Goal: Transaction & Acquisition: Obtain resource

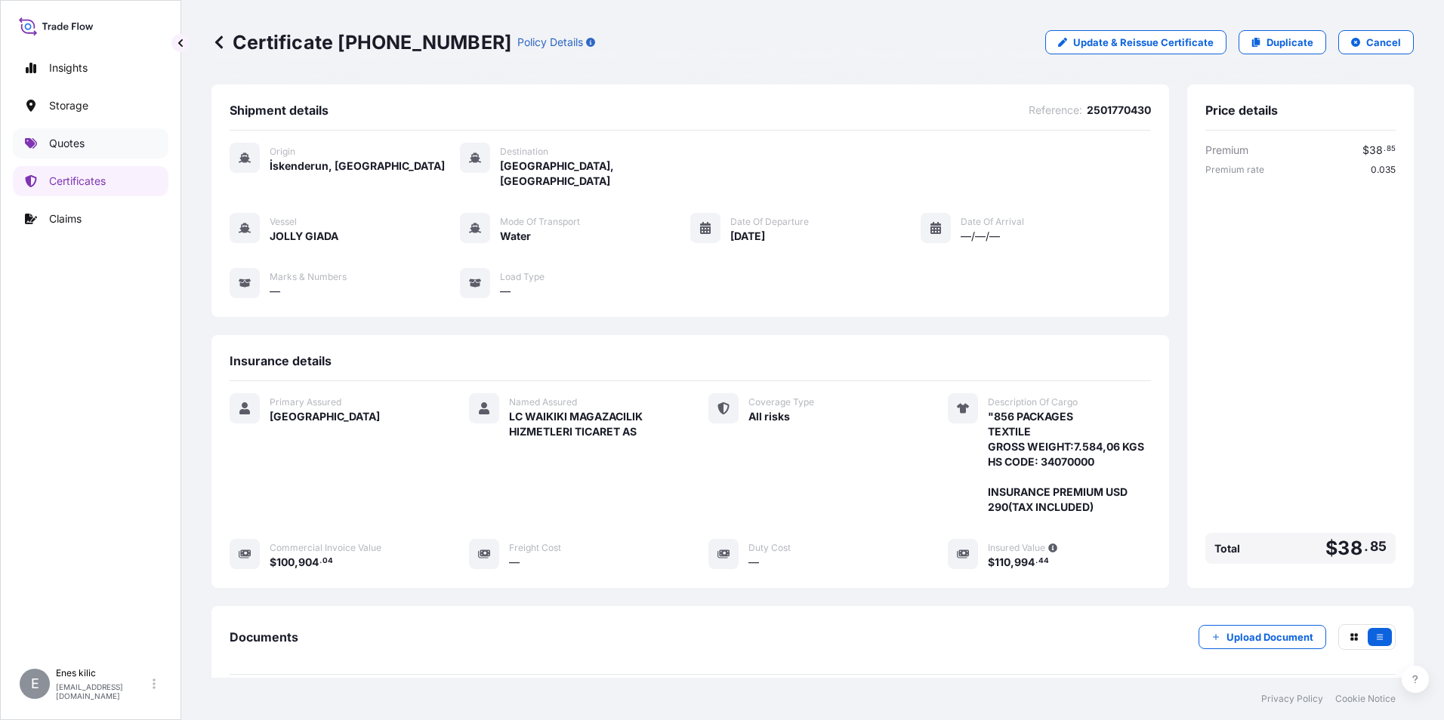
scroll to position [149, 0]
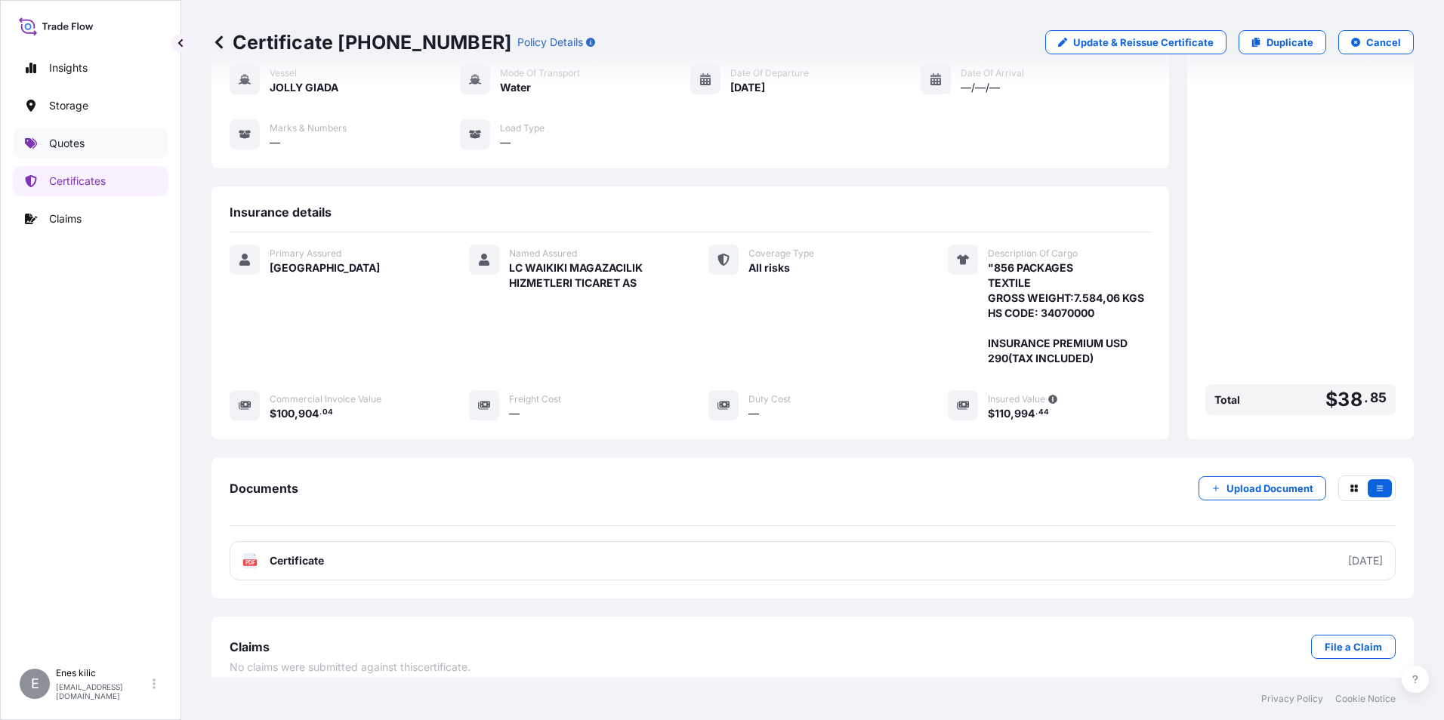
click at [91, 130] on link "Quotes" at bounding box center [91, 143] width 156 height 30
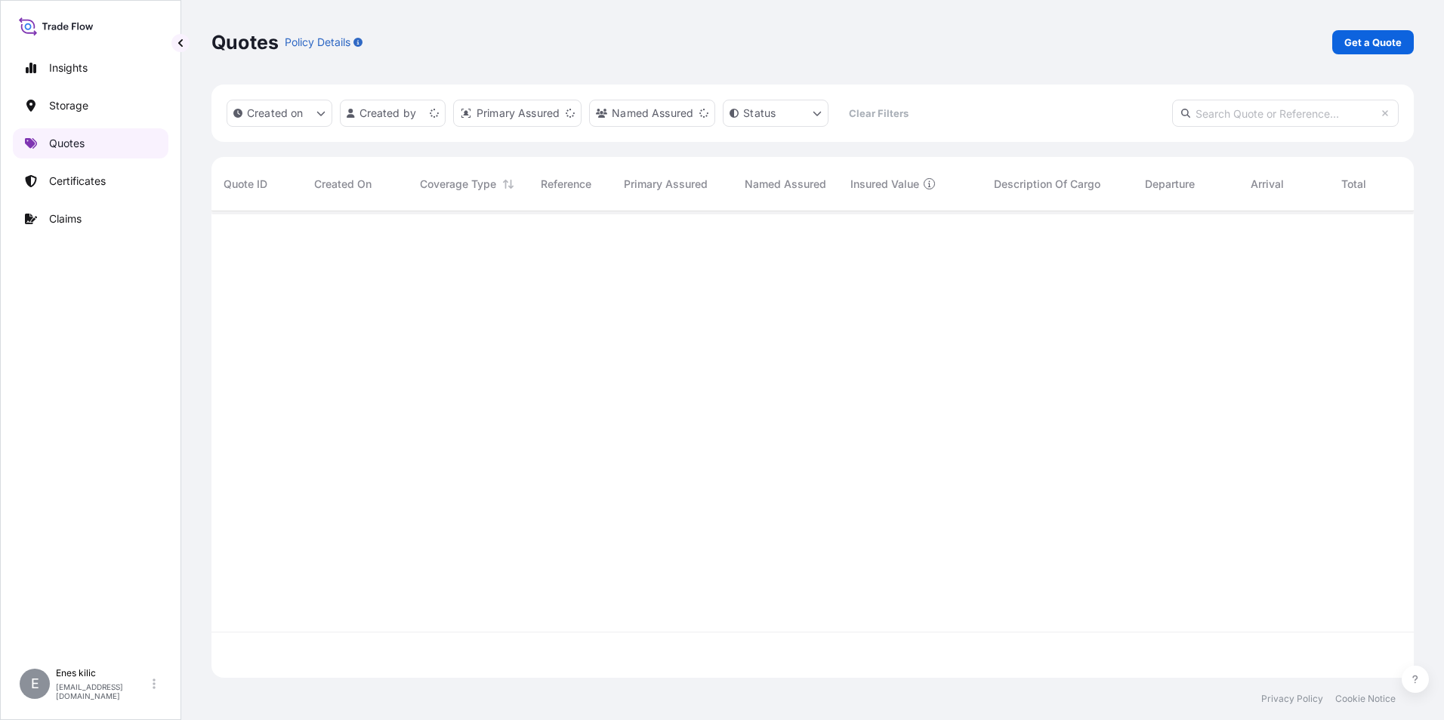
scroll to position [464, 1191]
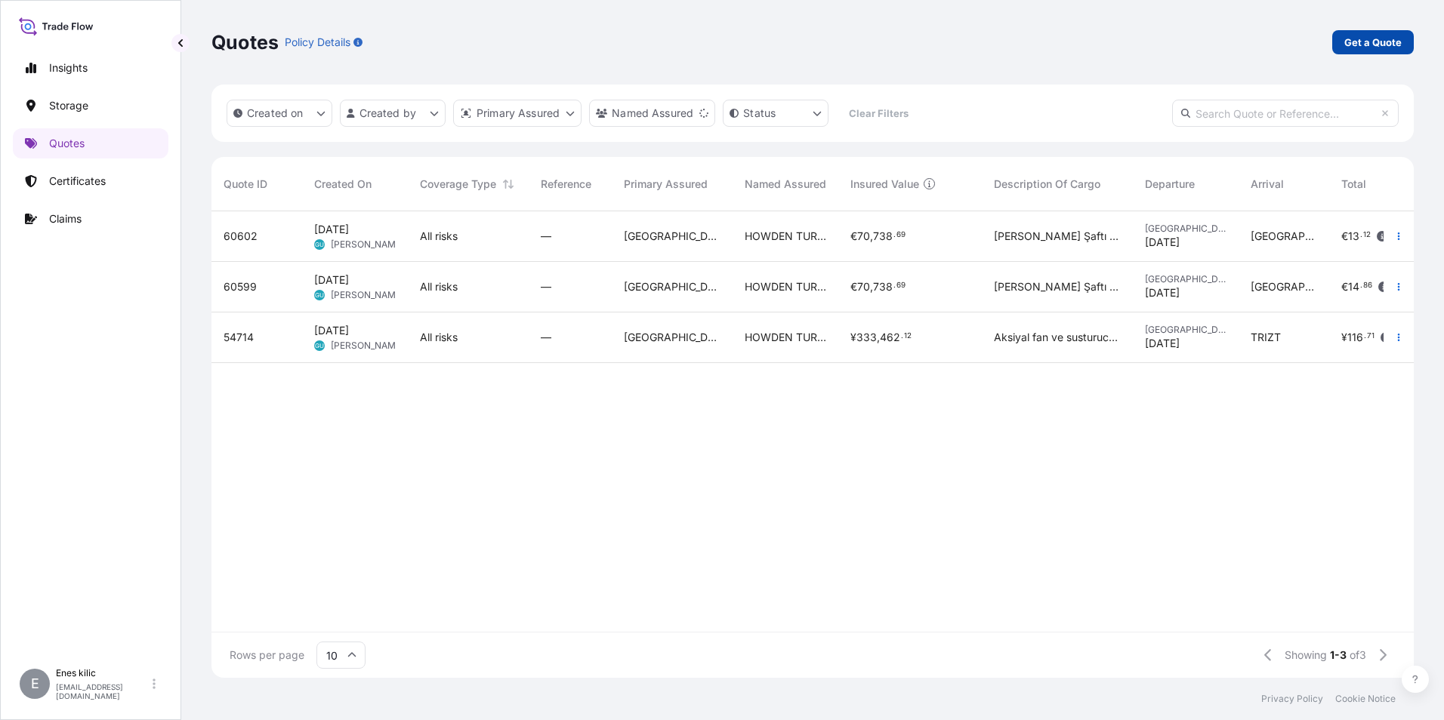
click at [1391, 44] on p "Get a Quote" at bounding box center [1372, 42] width 57 height 15
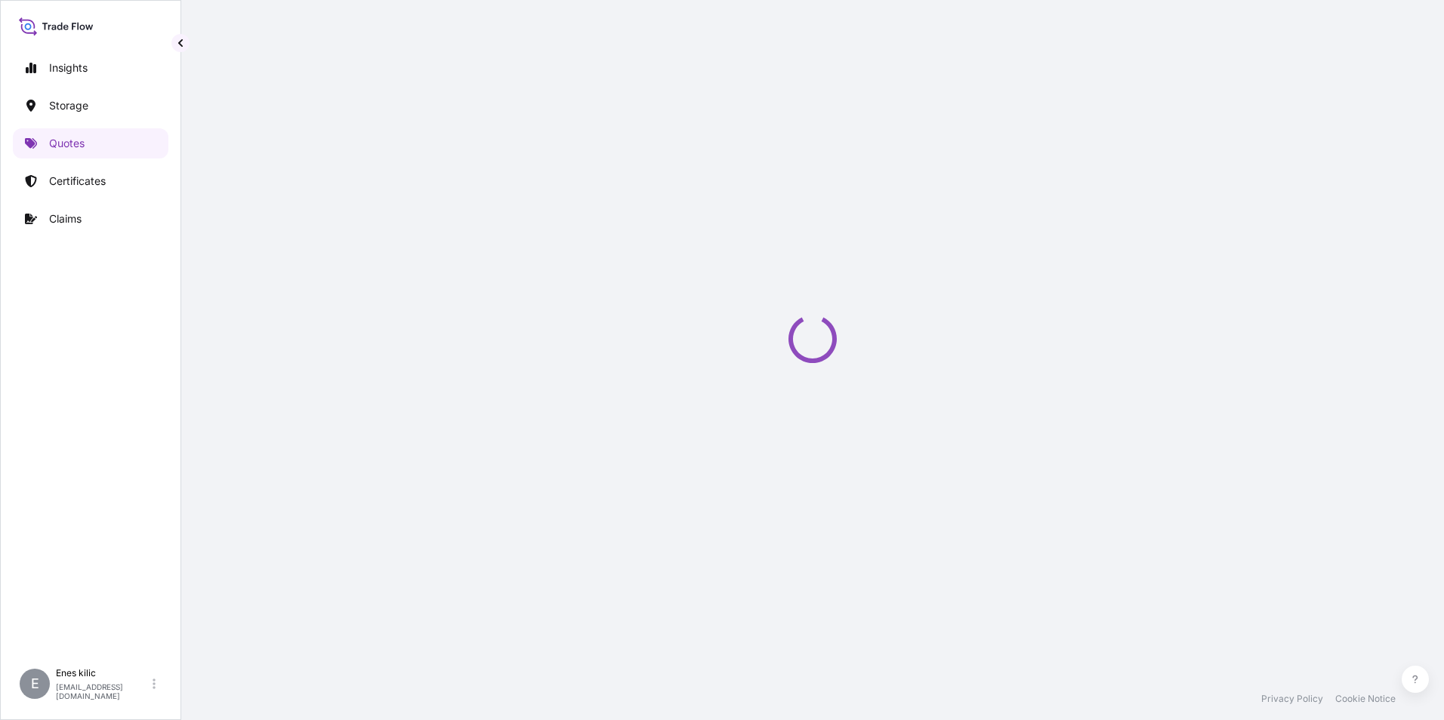
select select "Water"
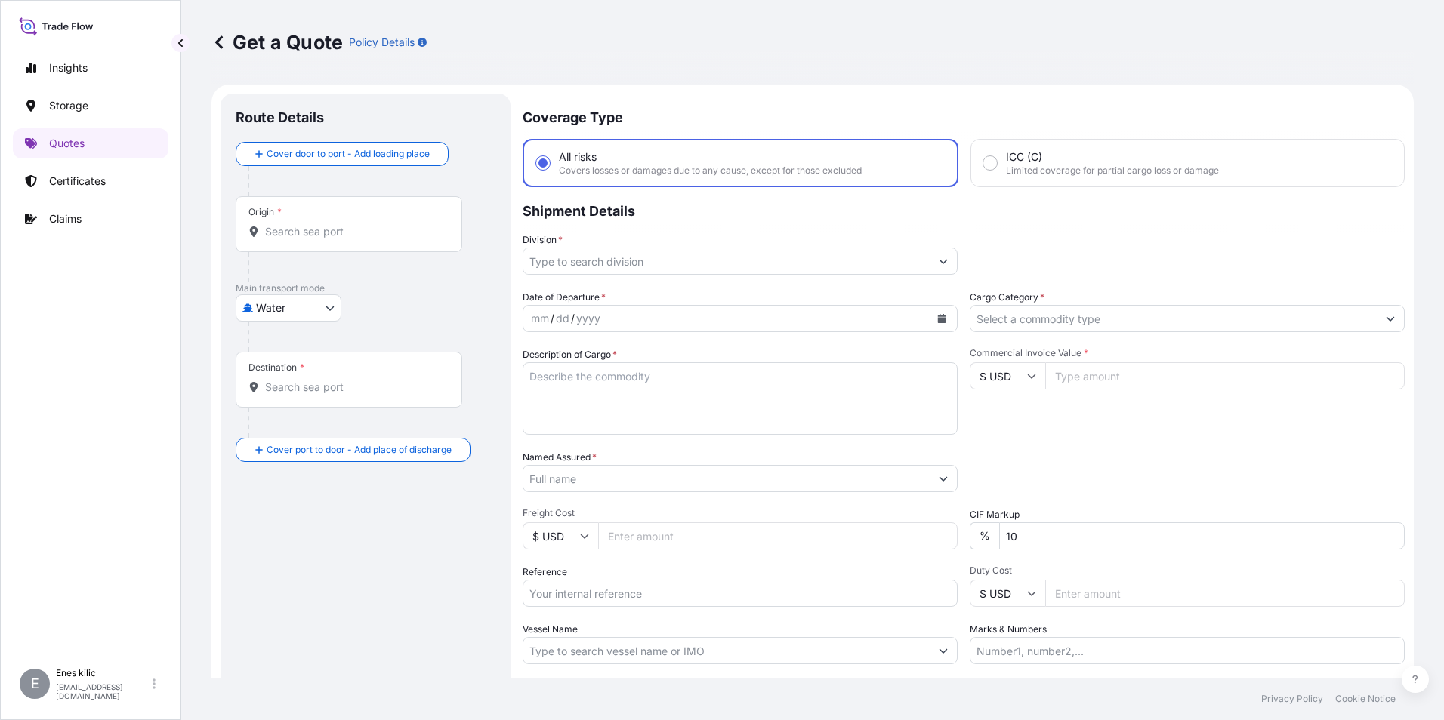
scroll to position [24, 0]
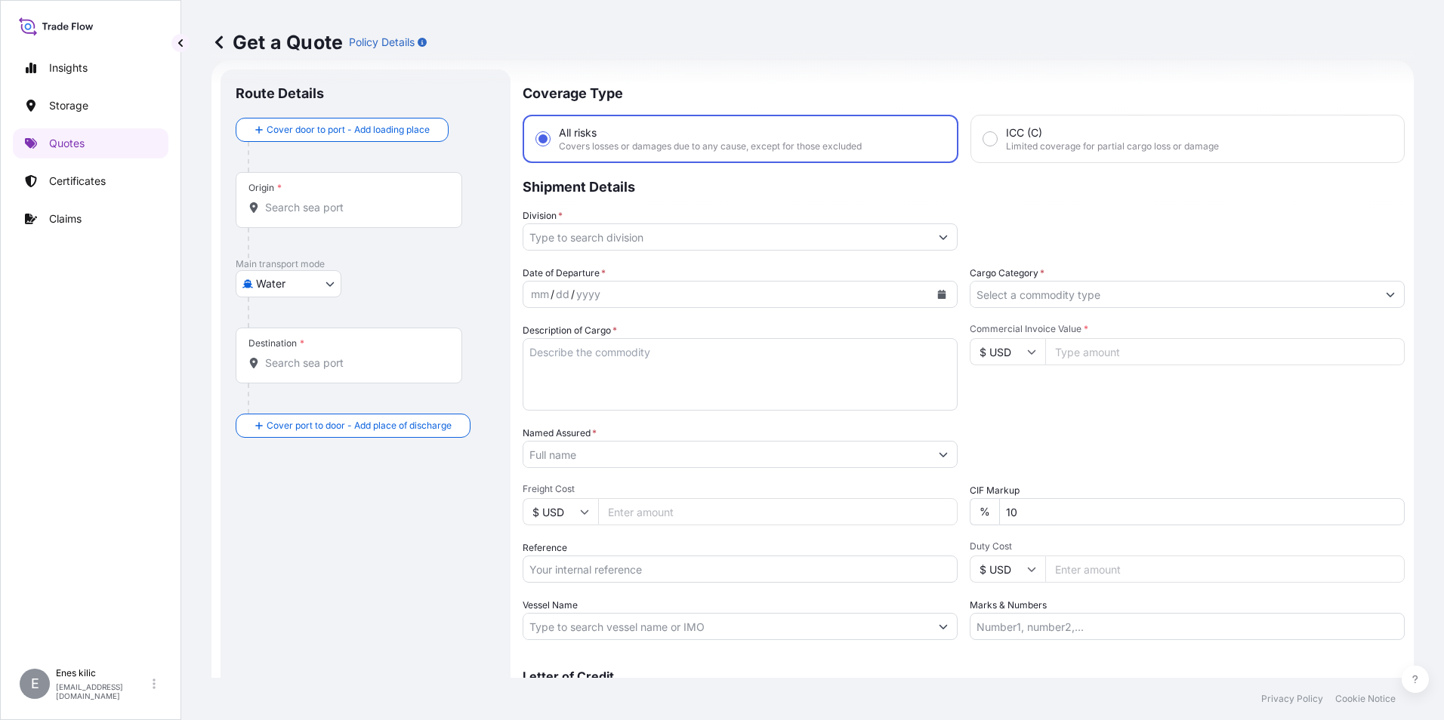
click at [280, 204] on input "Origin *" at bounding box center [354, 207] width 178 height 15
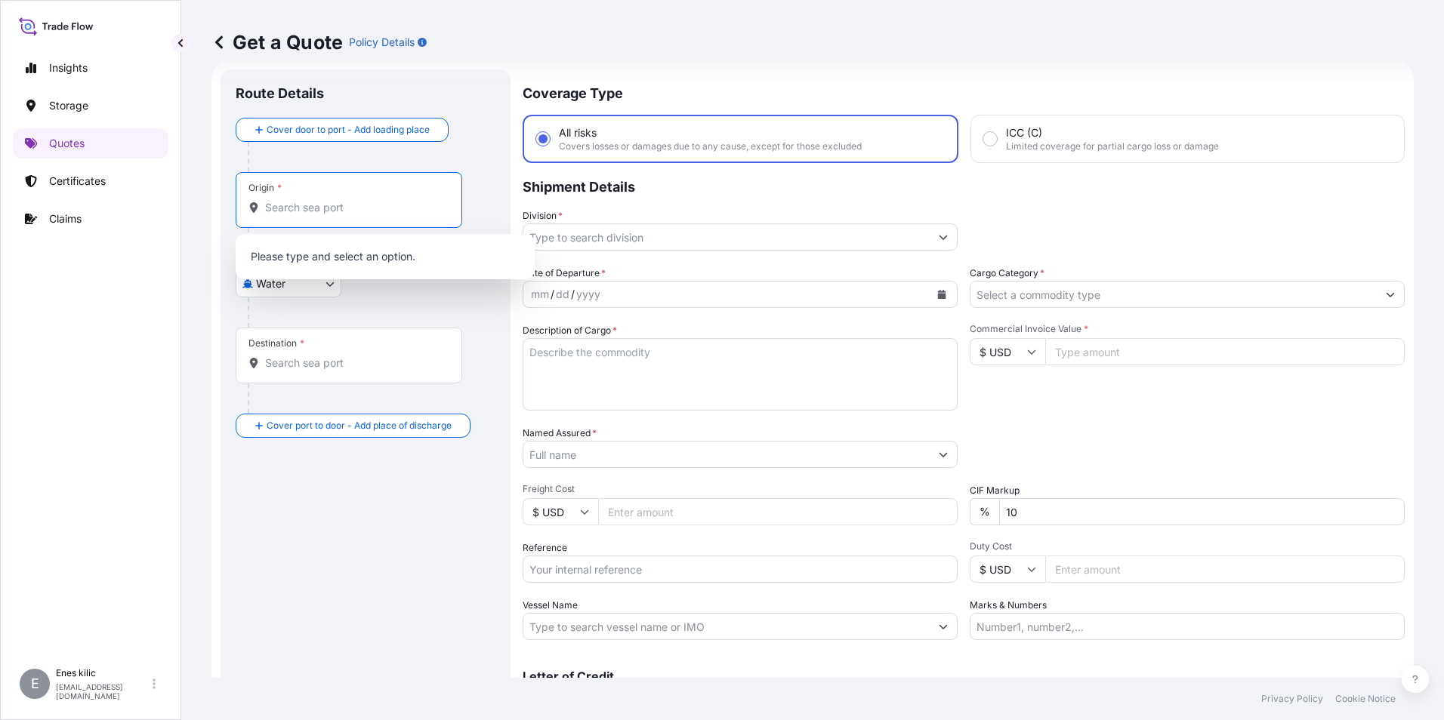
click at [349, 214] on input "Origin *" at bounding box center [354, 207] width 178 height 15
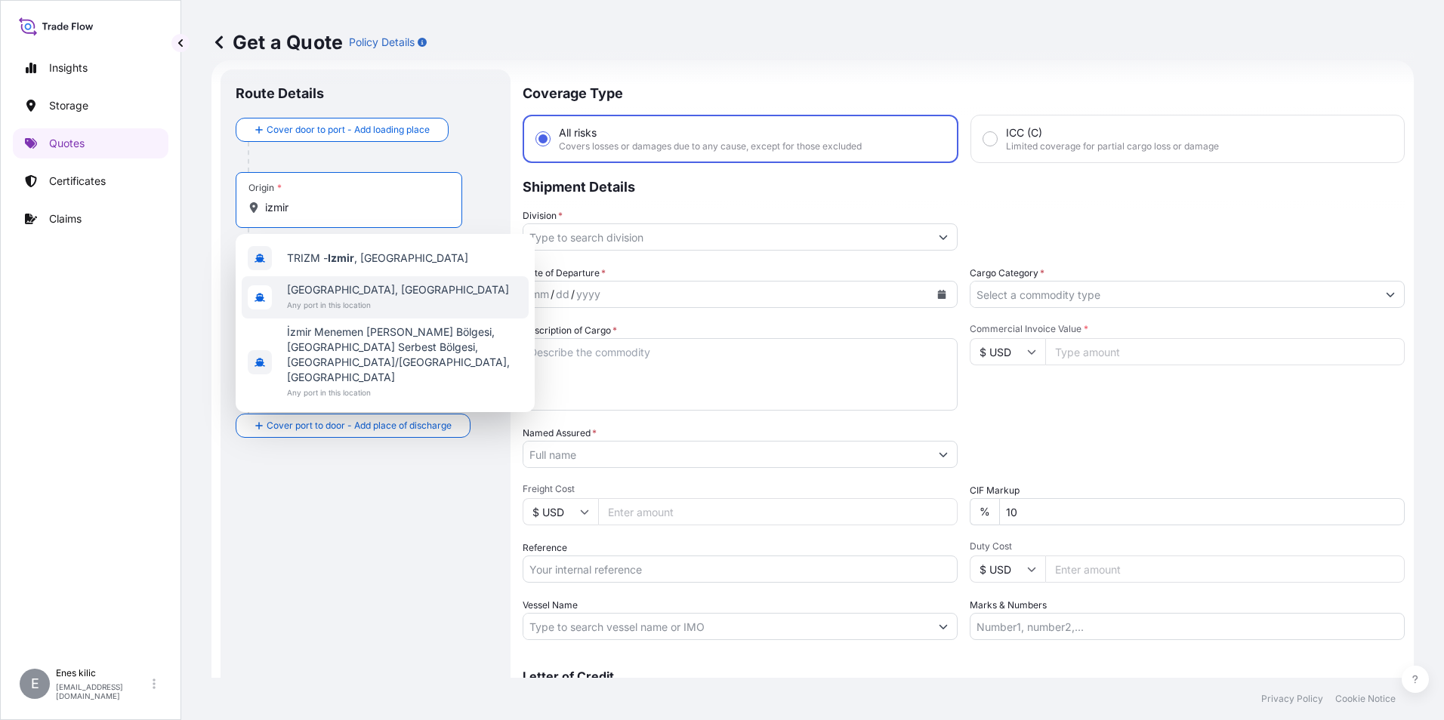
click at [368, 288] on span "[GEOGRAPHIC_DATA], [GEOGRAPHIC_DATA]" at bounding box center [398, 289] width 222 height 15
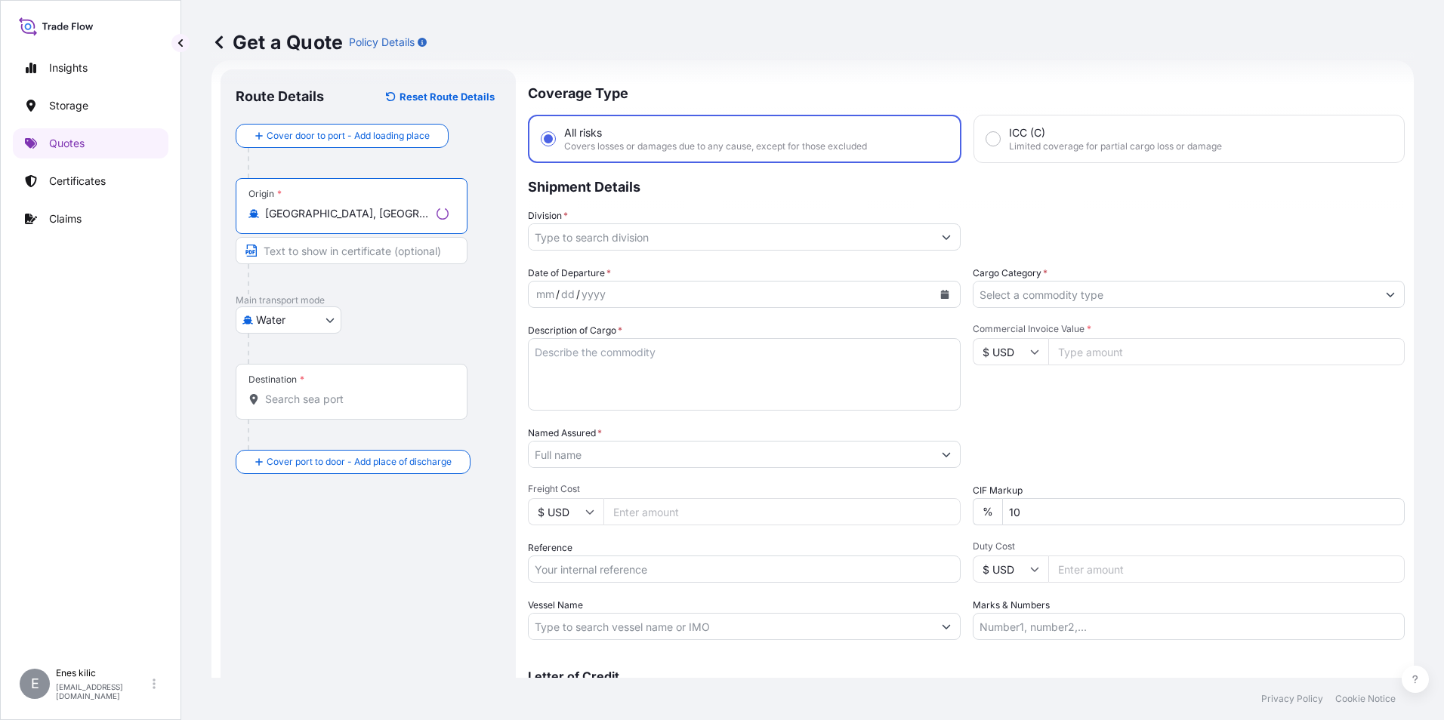
type input "[GEOGRAPHIC_DATA], [GEOGRAPHIC_DATA]"
click at [337, 390] on div "Destination *" at bounding box center [352, 392] width 232 height 56
click at [337, 392] on input "Destination *" at bounding box center [356, 399] width 183 height 15
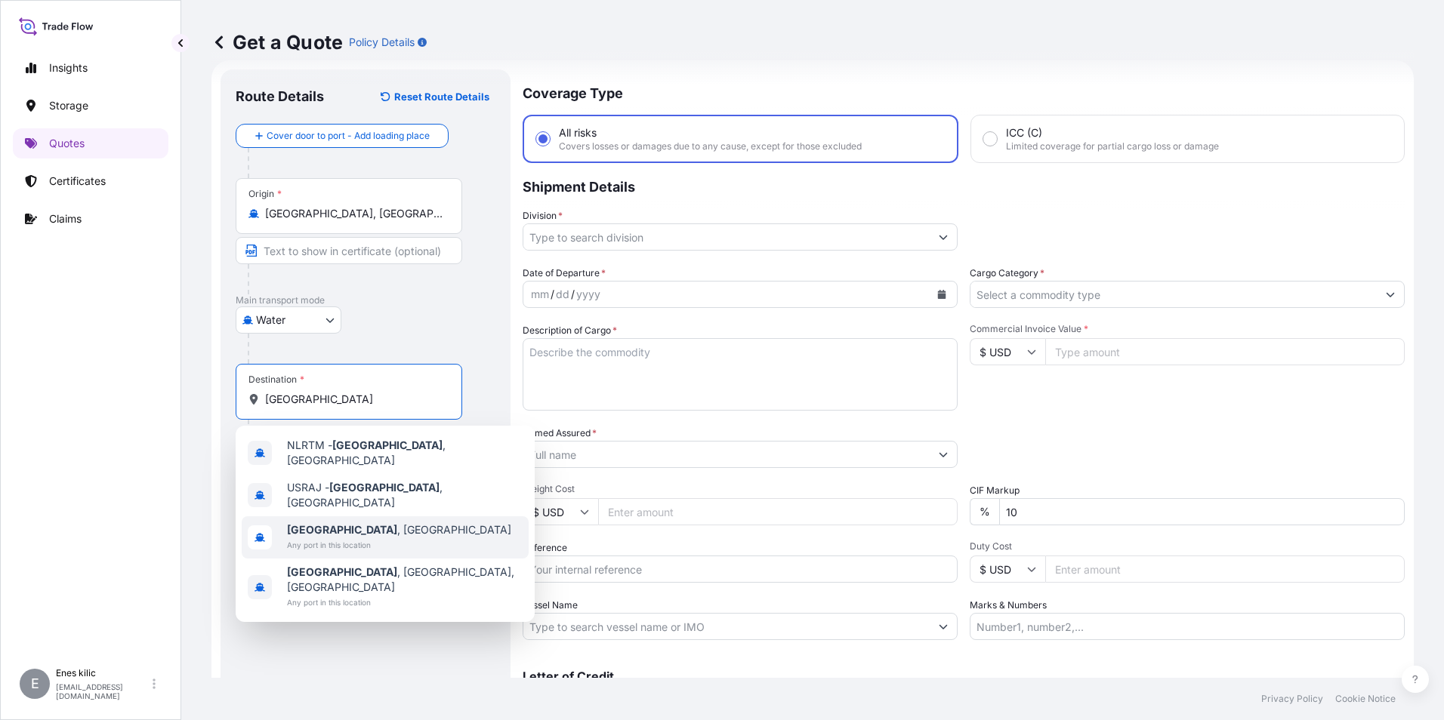
click at [361, 522] on span "[GEOGRAPHIC_DATA] , [GEOGRAPHIC_DATA]" at bounding box center [399, 529] width 224 height 15
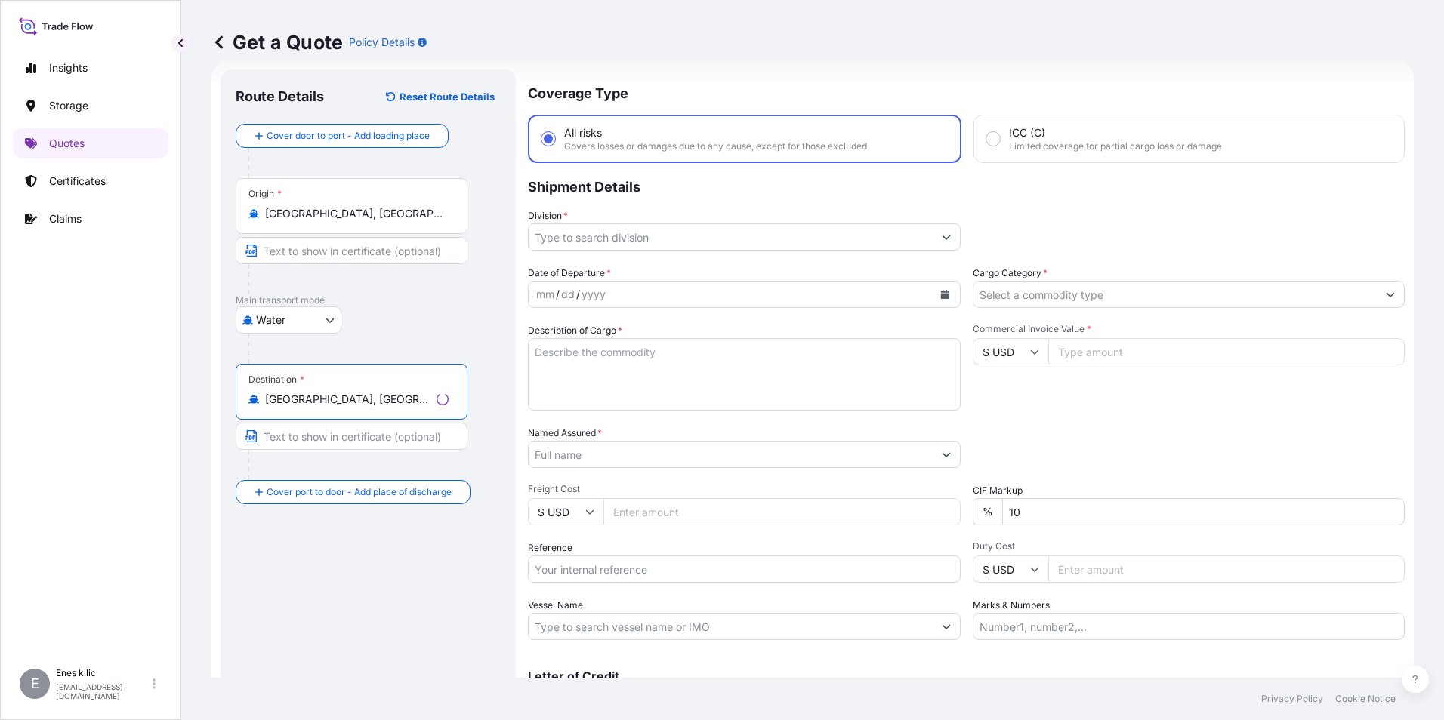
type input "[GEOGRAPHIC_DATA], [GEOGRAPHIC_DATA]"
click at [636, 242] on input "Division *" at bounding box center [731, 236] width 404 height 27
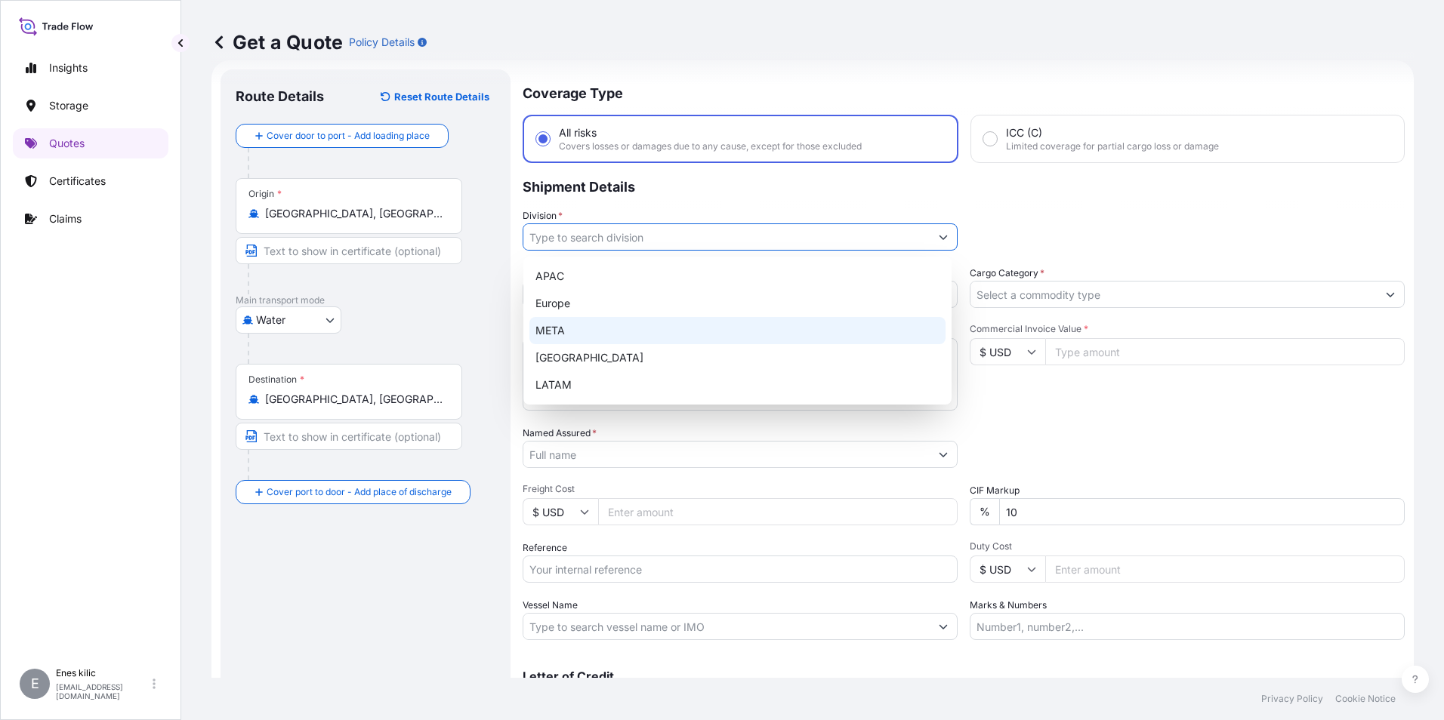
click at [599, 338] on div "META" at bounding box center [737, 330] width 416 height 27
type input "META"
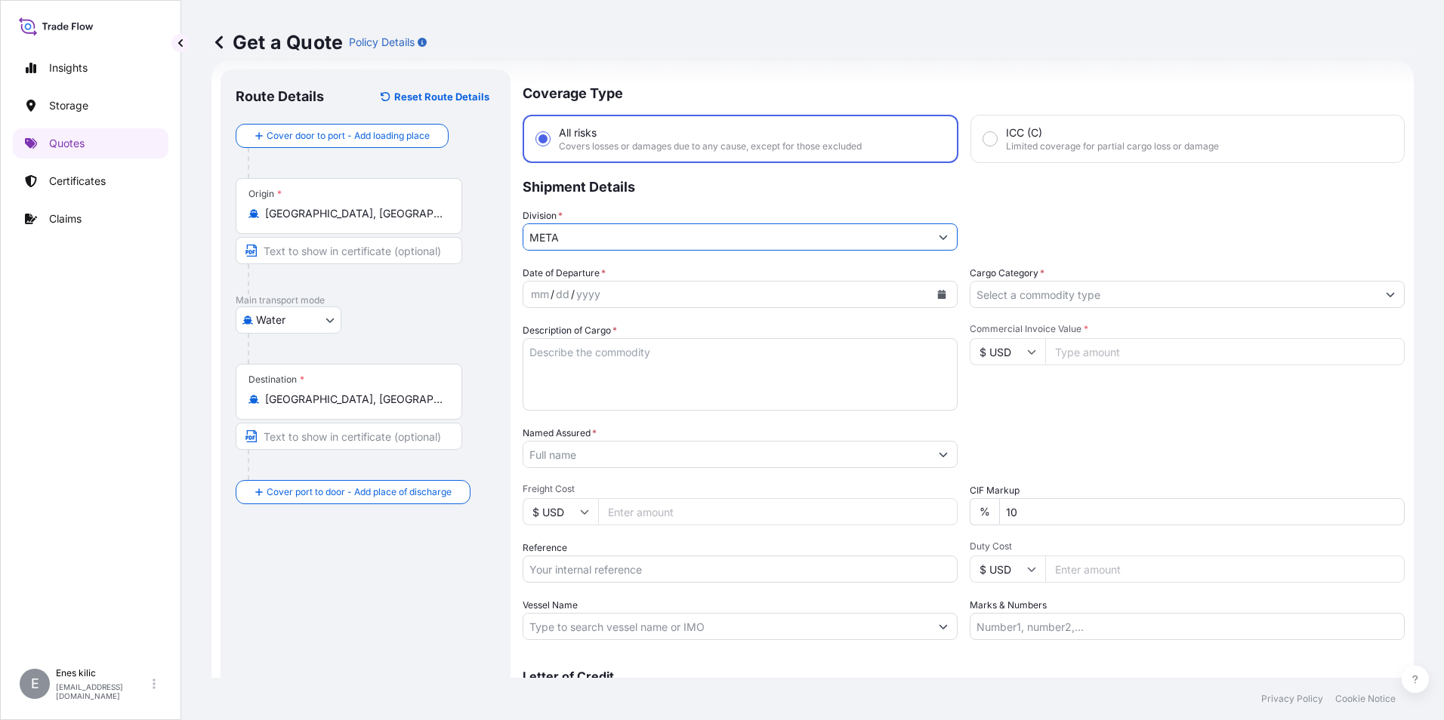
click at [632, 288] on div "mm / dd / yyyy" at bounding box center [726, 294] width 406 height 27
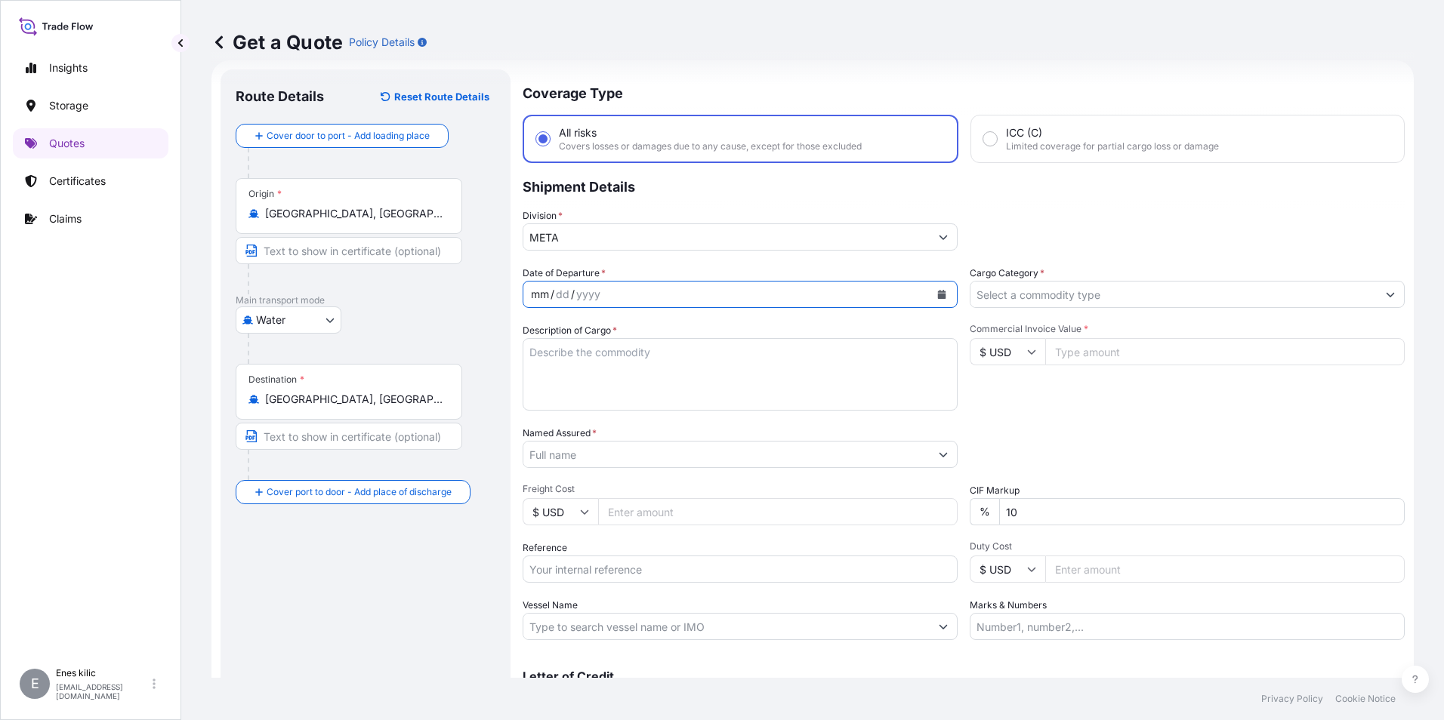
click at [546, 294] on div "mm" at bounding box center [539, 294] width 21 height 18
click at [923, 294] on div "mm / dd / yyyy" at bounding box center [726, 294] width 406 height 27
click at [938, 295] on icon "Calendar" at bounding box center [942, 294] width 8 height 9
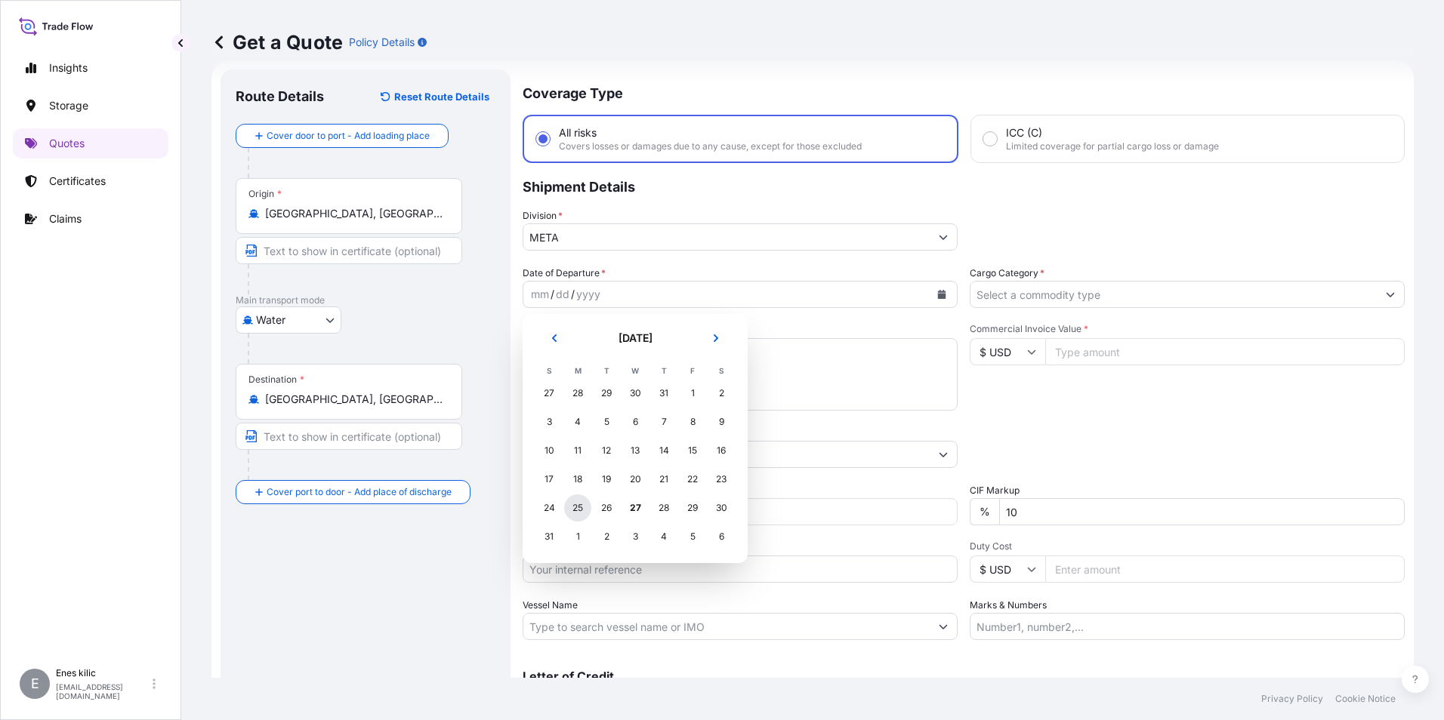
click at [581, 507] on div "25" at bounding box center [577, 508] width 27 height 27
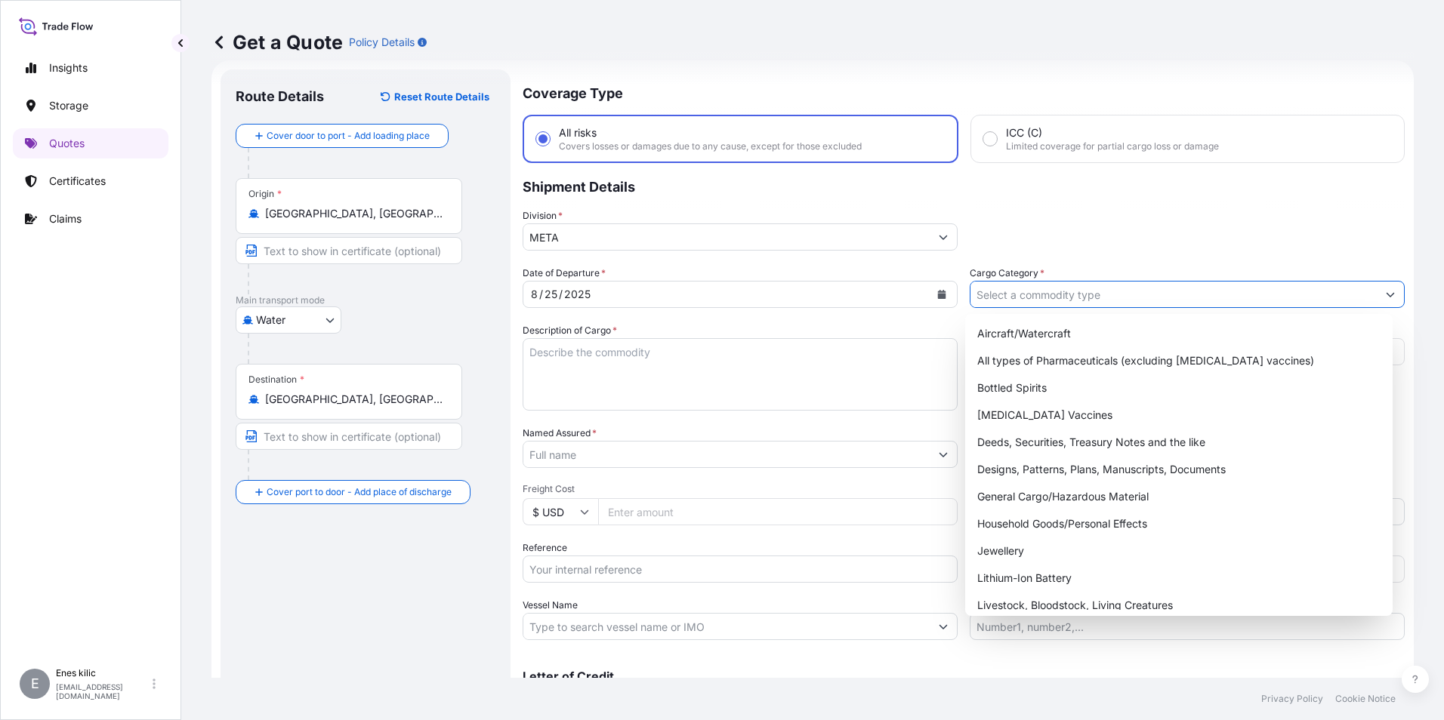
click at [1052, 294] on input "Cargo Category *" at bounding box center [1173, 294] width 406 height 27
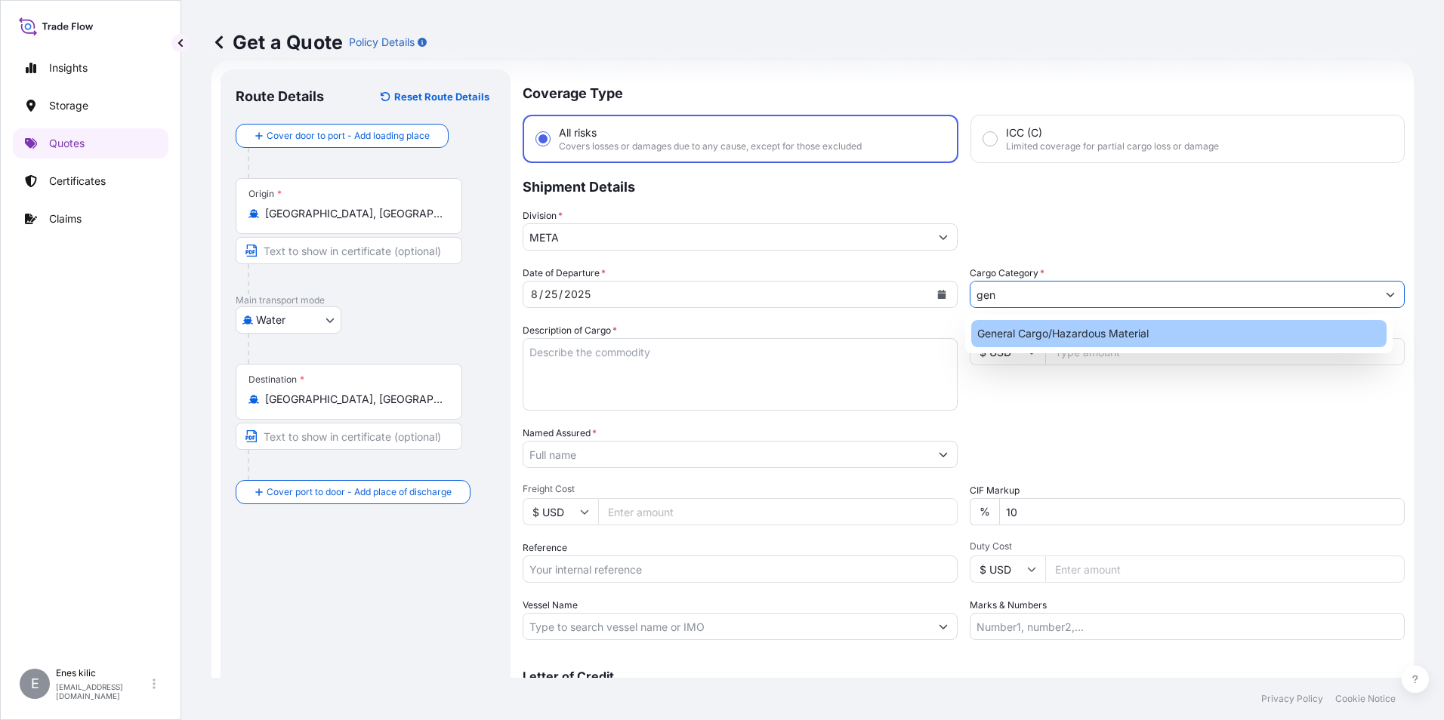
click at [1056, 328] on div "General Cargo/Hazardous Material" at bounding box center [1179, 333] width 416 height 27
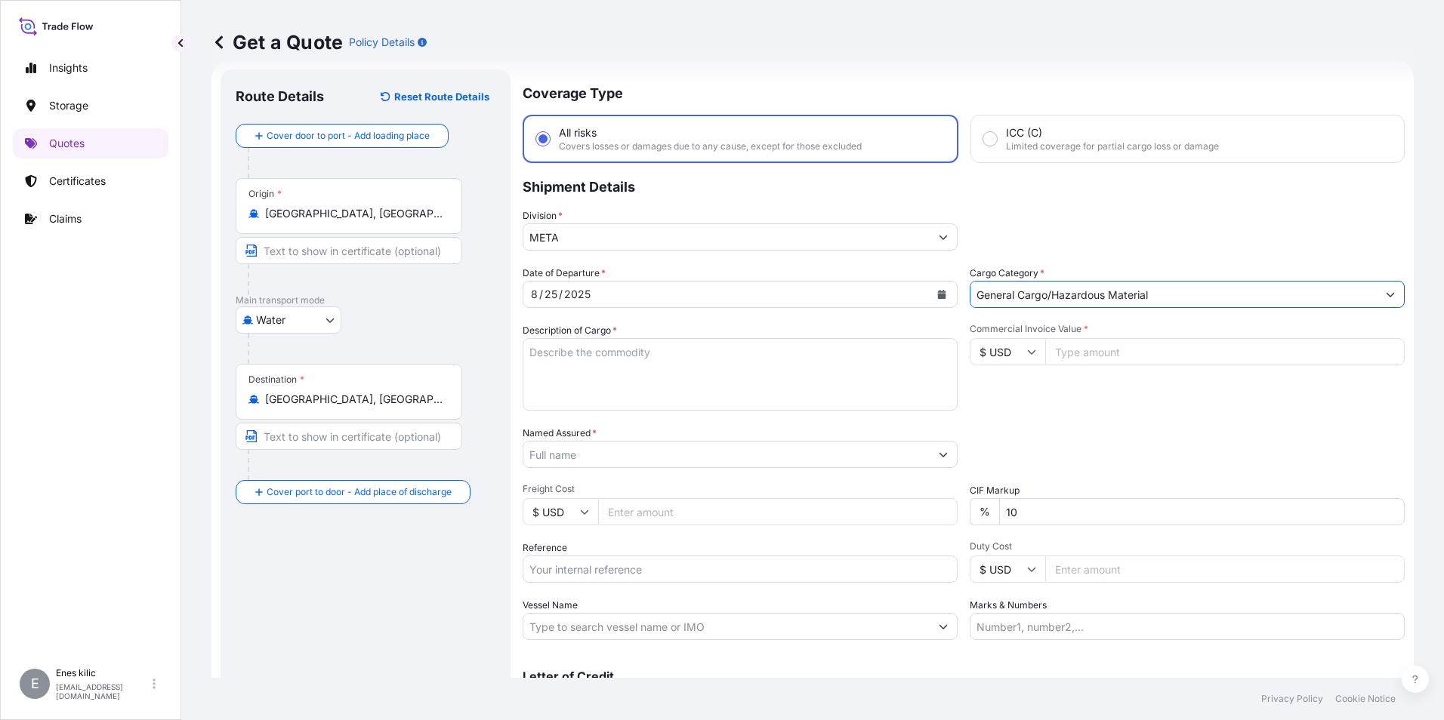
type input "General Cargo/Hazardous Material"
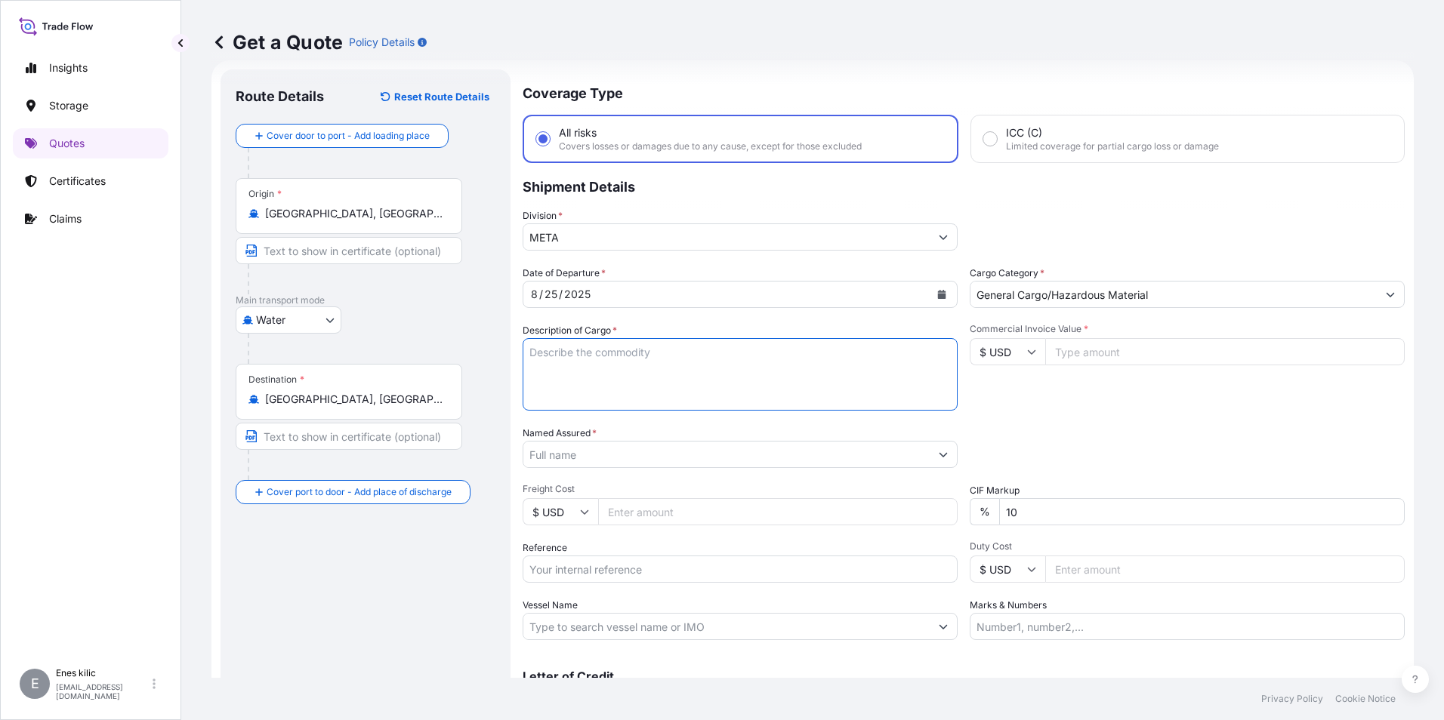
click at [708, 348] on textarea "Description of Cargo *" at bounding box center [739, 374] width 435 height 72
click at [611, 367] on textarea "Description of Cargo *" at bounding box center [739, 374] width 435 height 72
paste textarea ""SLICED GREEN JALAPENO PEPPERS, A-10 9 PALLET - 441 TRAY 2.646 TIN TOTAL NET KG…"
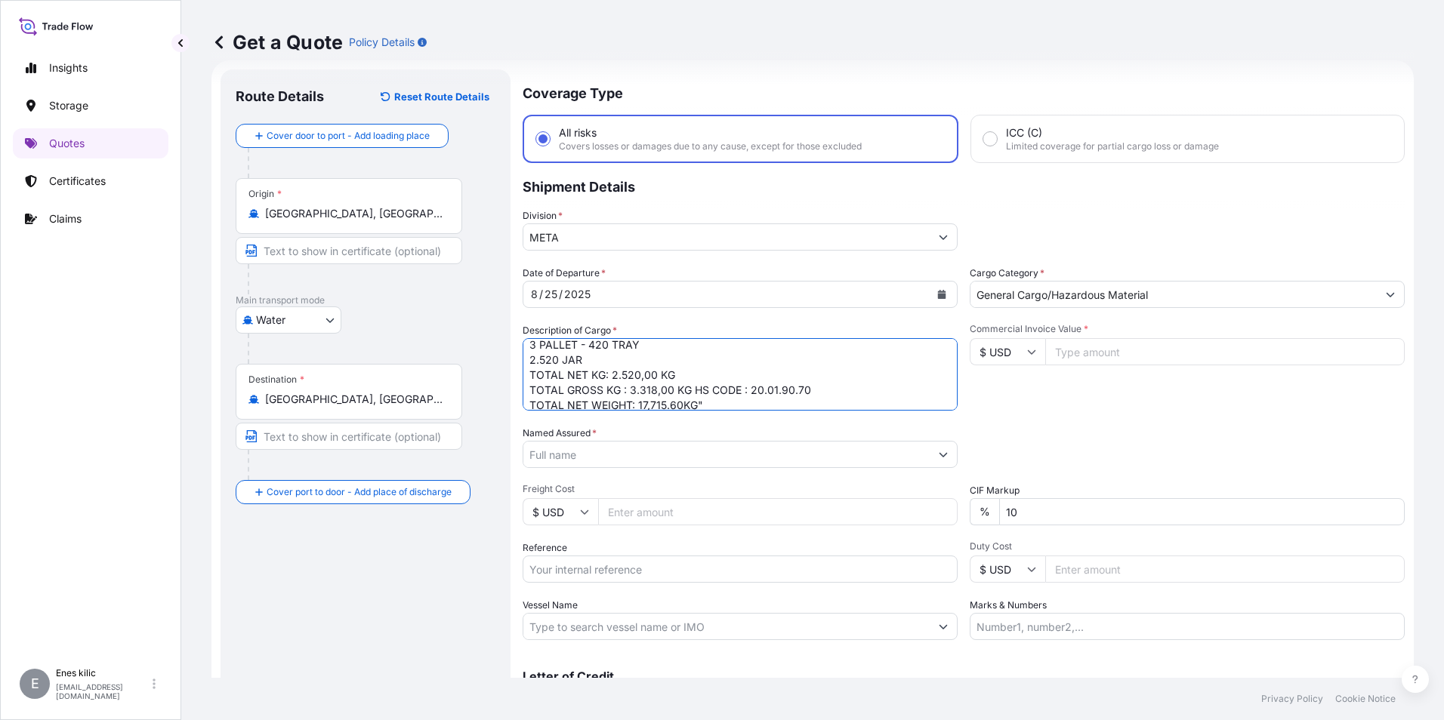
scroll to position [258, 0]
click at [722, 402] on textarea ""SLICED GREEN JALAPENO PEPPERS, A-10 9 PALLET - 441 TRAY 2.646 TIN TOTAL NET KG…" at bounding box center [739, 374] width 435 height 72
type textarea ""SLICED GREEN JALAPENO PEPPERS, A-10 9 PALLET - 441 TRAY 2.646 TIN TOTAL NET KG…"
click at [1028, 353] on icon at bounding box center [1032, 352] width 8 height 5
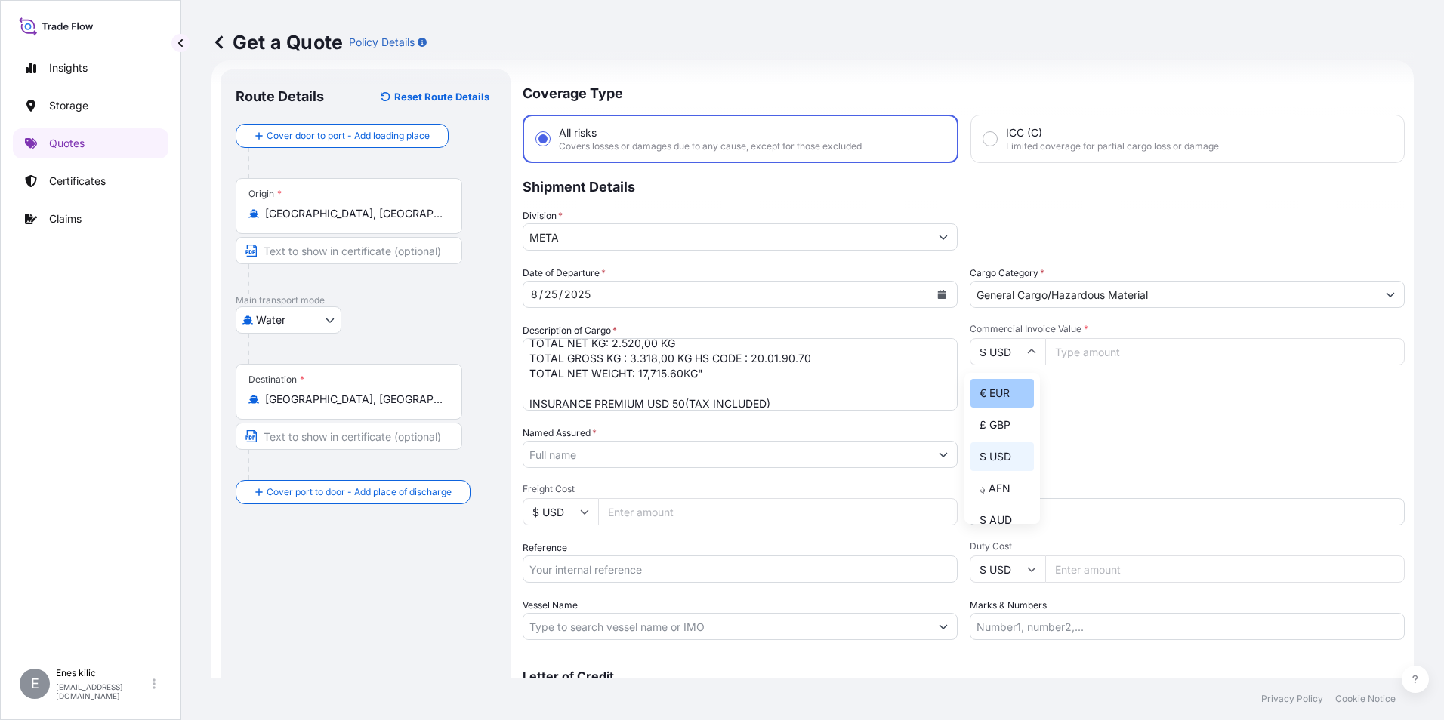
click at [1005, 394] on div "€ EUR" at bounding box center [1001, 393] width 63 height 29
type input "€ EUR"
click at [1086, 354] on input "Commercial Invoice Value *" at bounding box center [1224, 351] width 359 height 27
click at [1203, 354] on input "Commercial Invoice Value *" at bounding box center [1224, 351] width 359 height 27
paste input "19.37"
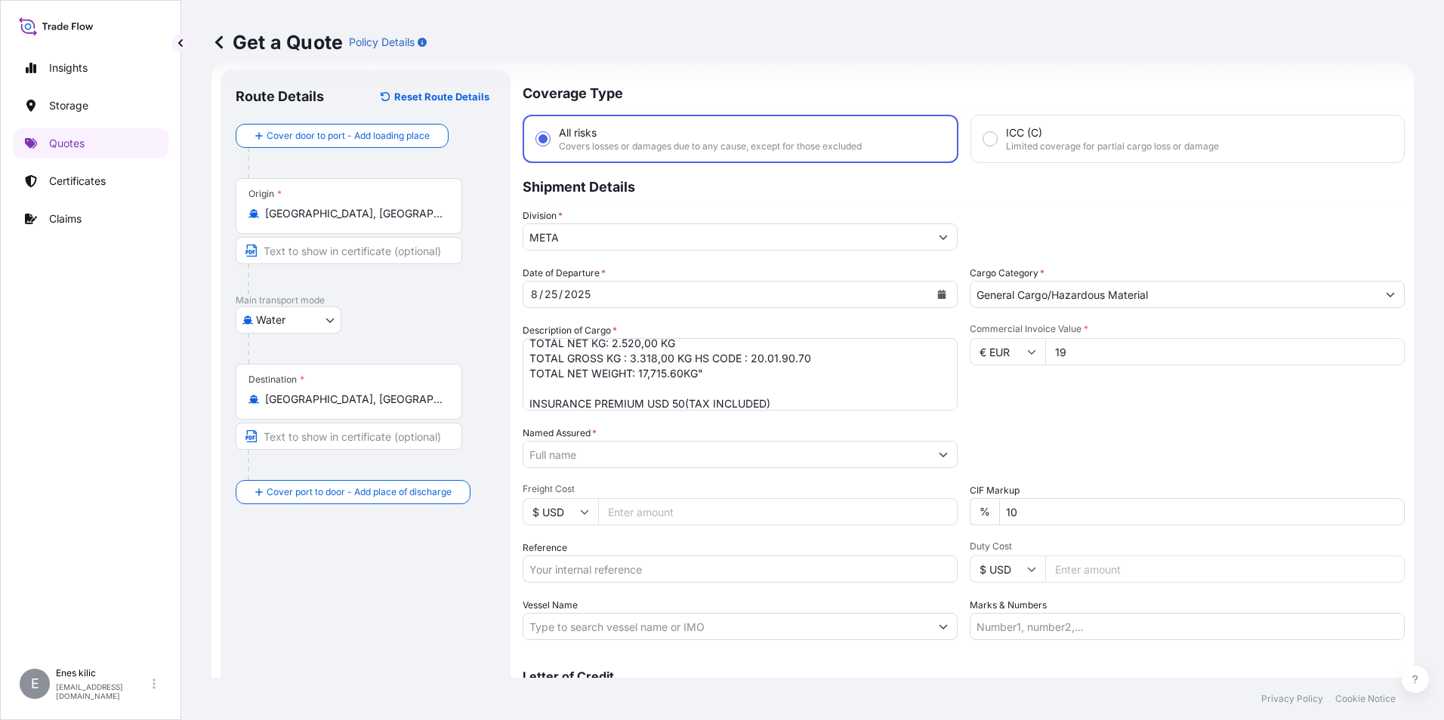
type input "1"
type input "19372.50"
click at [1096, 411] on div "Date of Departure * [DATE] Cargo Category * General Cargo/Hazardous Material De…" at bounding box center [963, 453] width 882 height 374
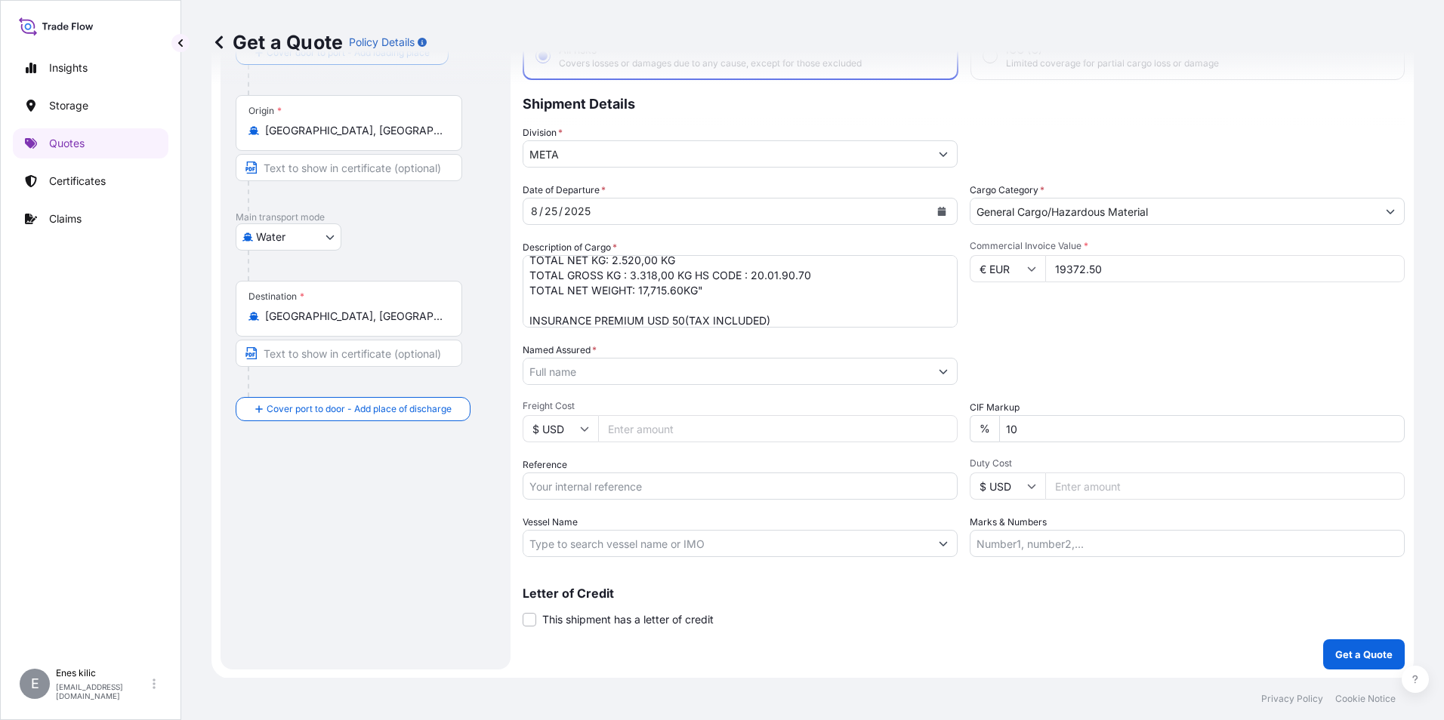
scroll to position [108, 0]
click at [604, 378] on input "Named Assured *" at bounding box center [726, 370] width 406 height 27
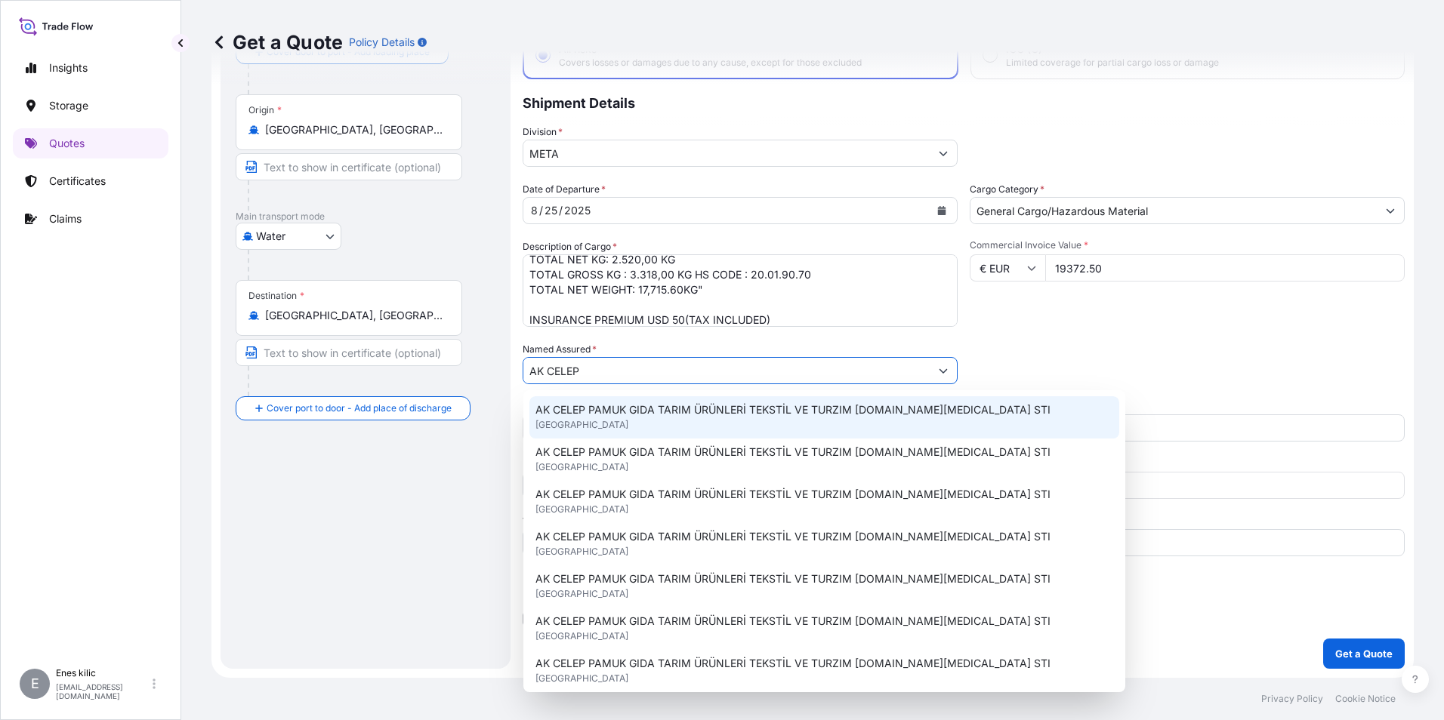
click at [679, 415] on span "AK CELEP PAMUK GIDA TARIM ÜRÜNLERİ TEKSTİL VE TURZIM [DOMAIN_NAME][MEDICAL_DATA…" at bounding box center [792, 409] width 515 height 15
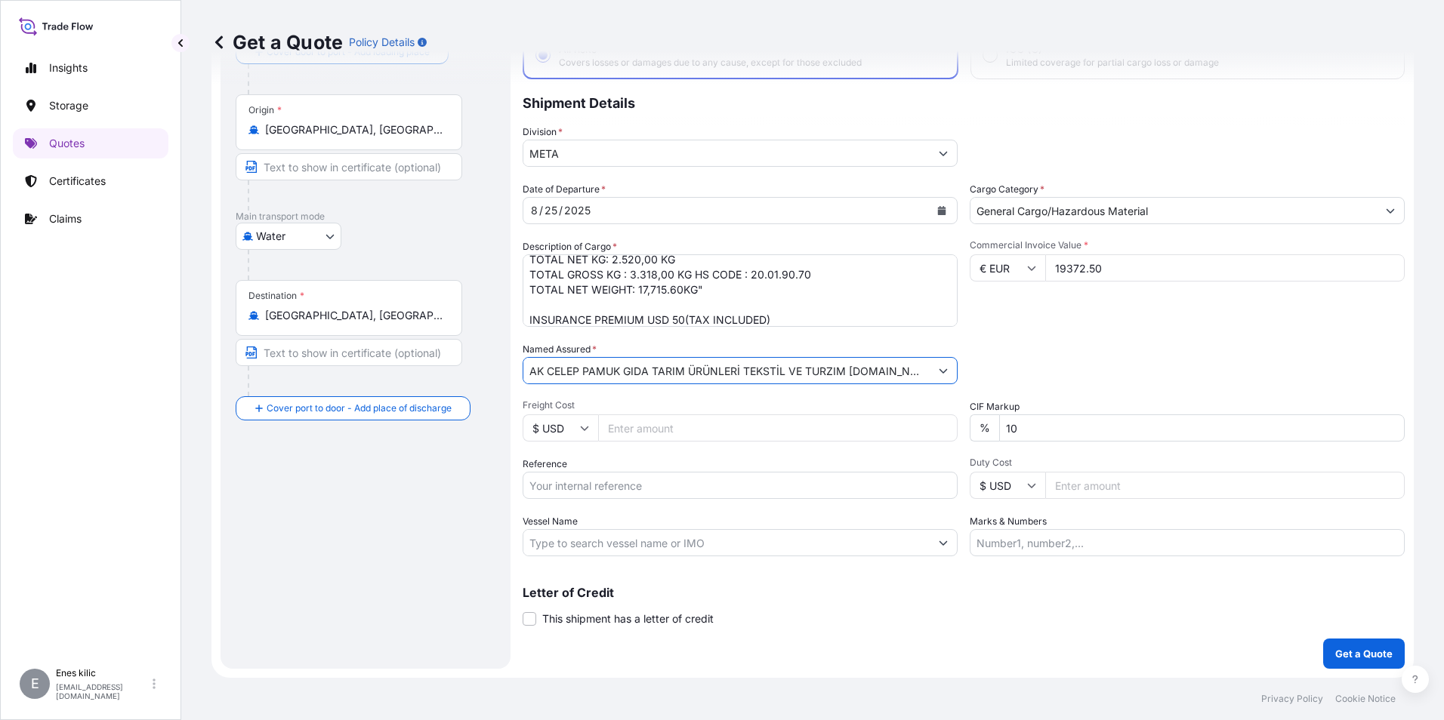
type input "AK CELEP PAMUK GIDA TARIM ÜRÜNLERİ TEKSTİL VE TURZIM [DOMAIN_NAME][MEDICAL_DATA…"
click at [729, 393] on div "Date of Departure * [DATE] Cargo Category * General Cargo/Hazardous Material De…" at bounding box center [963, 369] width 882 height 374
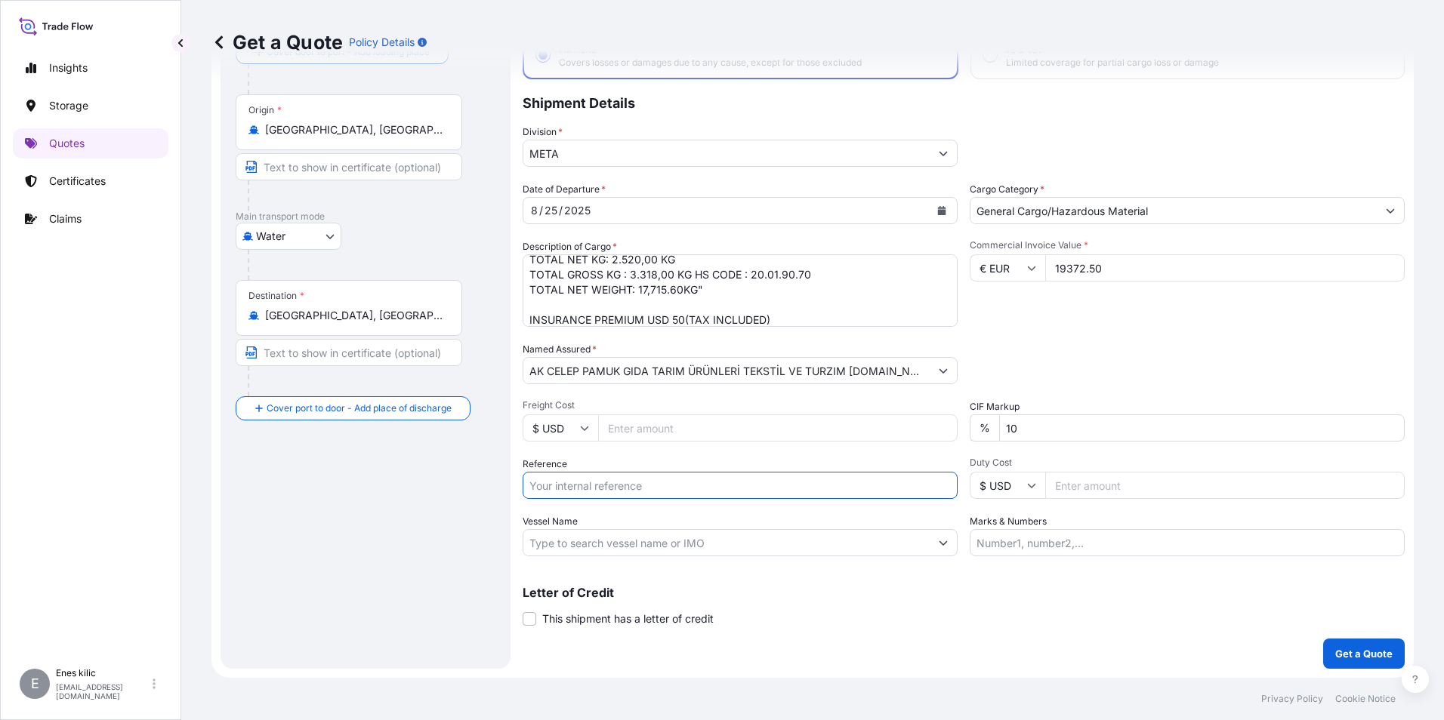
click at [645, 485] on input "Reference" at bounding box center [739, 485] width 435 height 27
click at [759, 296] on textarea ""SLICED GREEN JALAPENO PEPPERS, A-10 9 PALLET - 441 TRAY 2.646 TIN TOTAL NET KG…" at bounding box center [739, 290] width 435 height 72
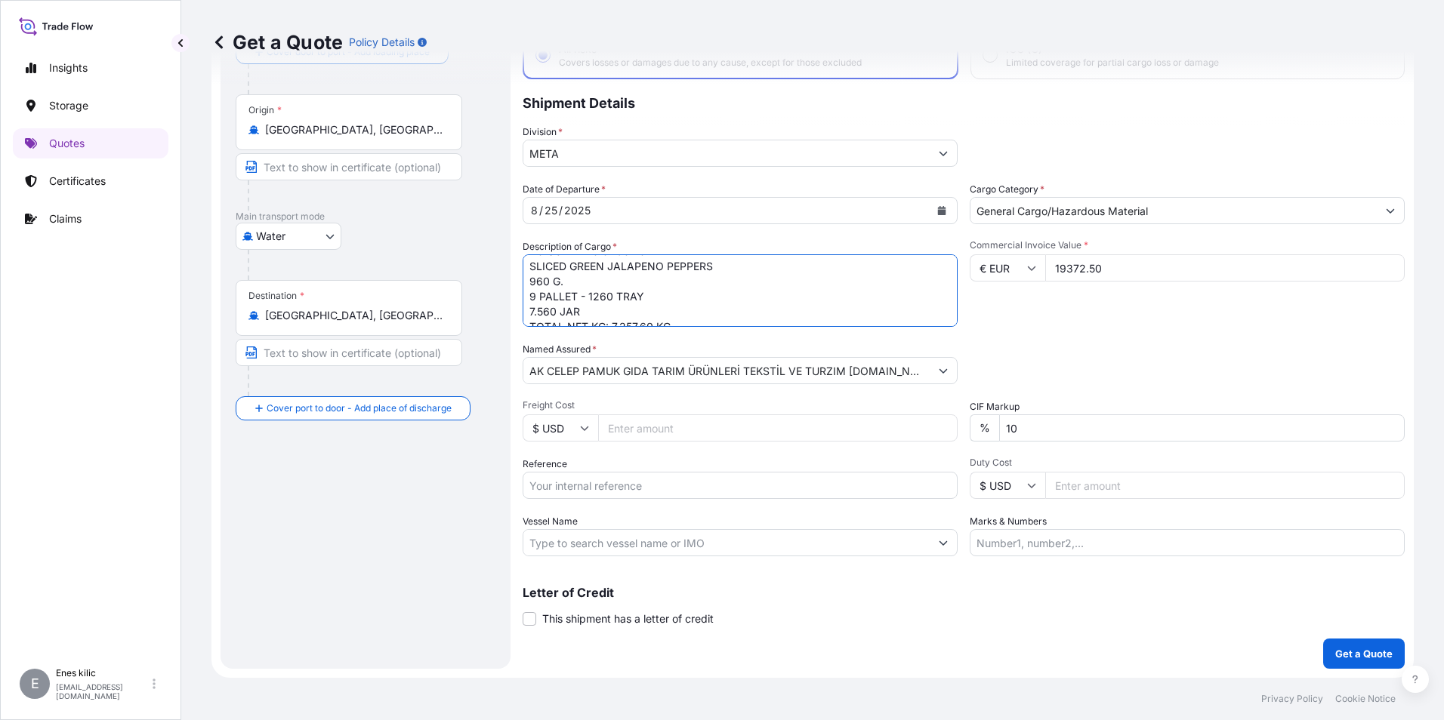
scroll to position [0, 0]
click at [1063, 538] on input "Marks & Numbers" at bounding box center [1186, 542] width 435 height 27
paste input "TCKU7492475"
type input "TCKU7492475"
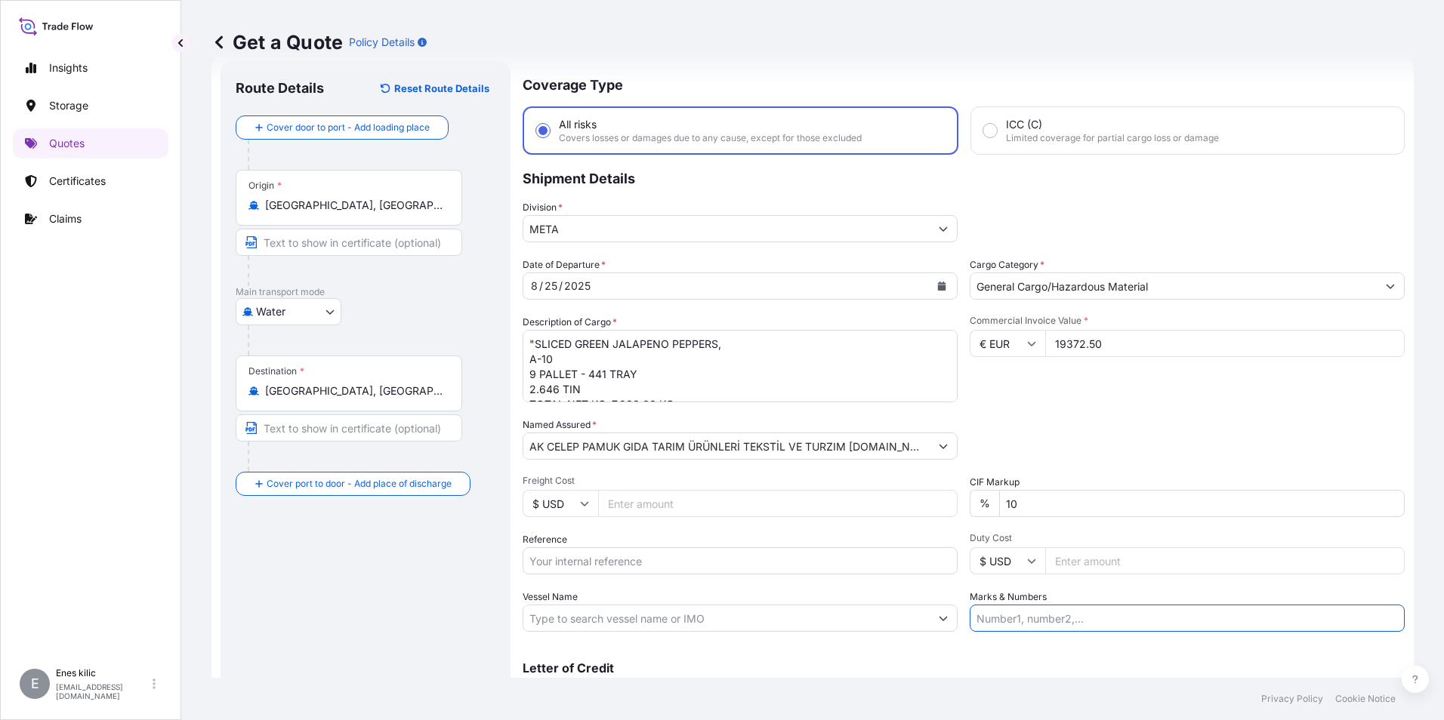
scroll to position [108, 0]
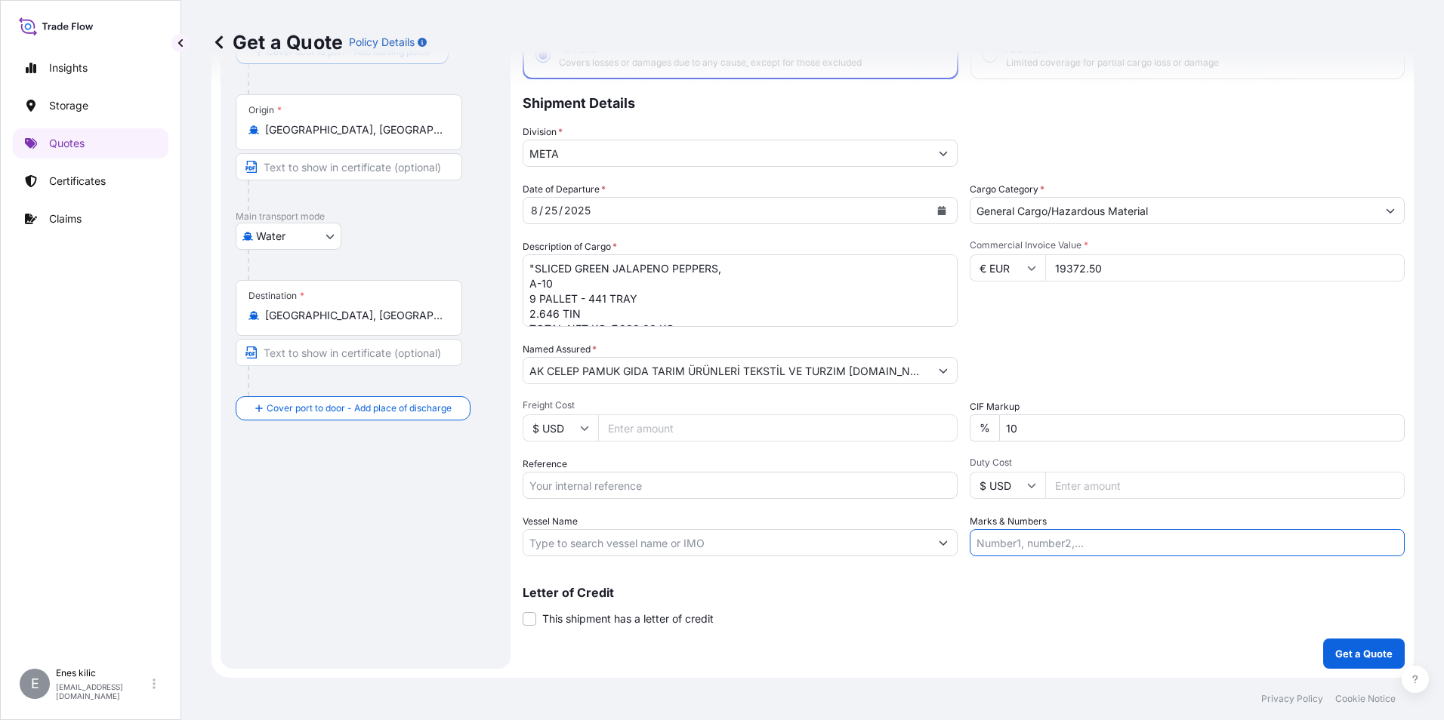
drag, startPoint x: 1037, startPoint y: 534, endPoint x: 1160, endPoint y: 550, distance: 124.1
click at [1037, 534] on input "Marks & Numbers" at bounding box center [1186, 542] width 435 height 27
click at [1292, 563] on div "Coverage Type All risks Covers losses or damages due to any cause, except for t…" at bounding box center [963, 327] width 882 height 683
click at [1176, 554] on input "Marks & Numbers" at bounding box center [1186, 542] width 435 height 27
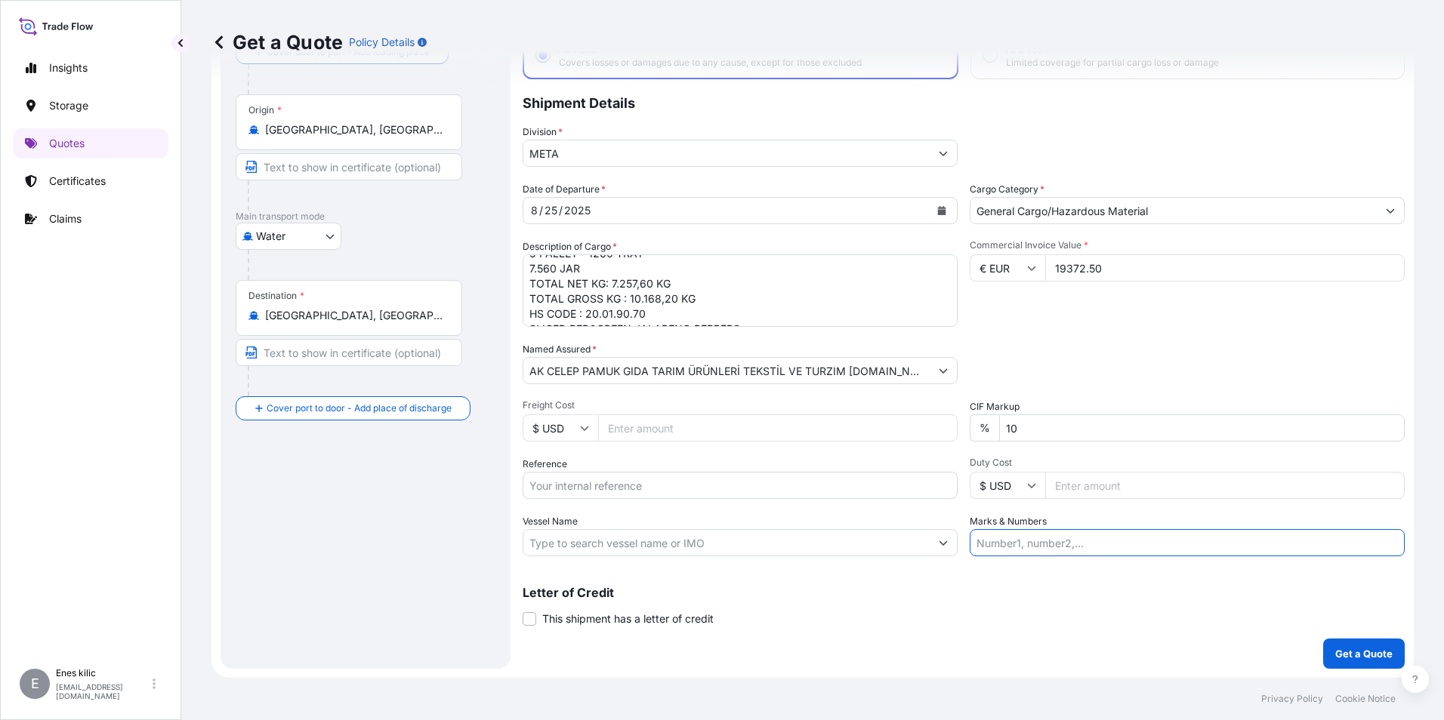
click at [635, 492] on input "Reference" at bounding box center [739, 485] width 435 height 27
click at [920, 565] on div "Coverage Type All risks Covers losses or damages due to any cause, except for t…" at bounding box center [963, 327] width 882 height 683
click at [864, 536] on input "Vessel Name" at bounding box center [726, 542] width 406 height 27
click at [1025, 551] on input "Marks & Numbers" at bounding box center [1186, 542] width 435 height 27
click at [1089, 547] on input "Marks & Numbers" at bounding box center [1186, 542] width 435 height 27
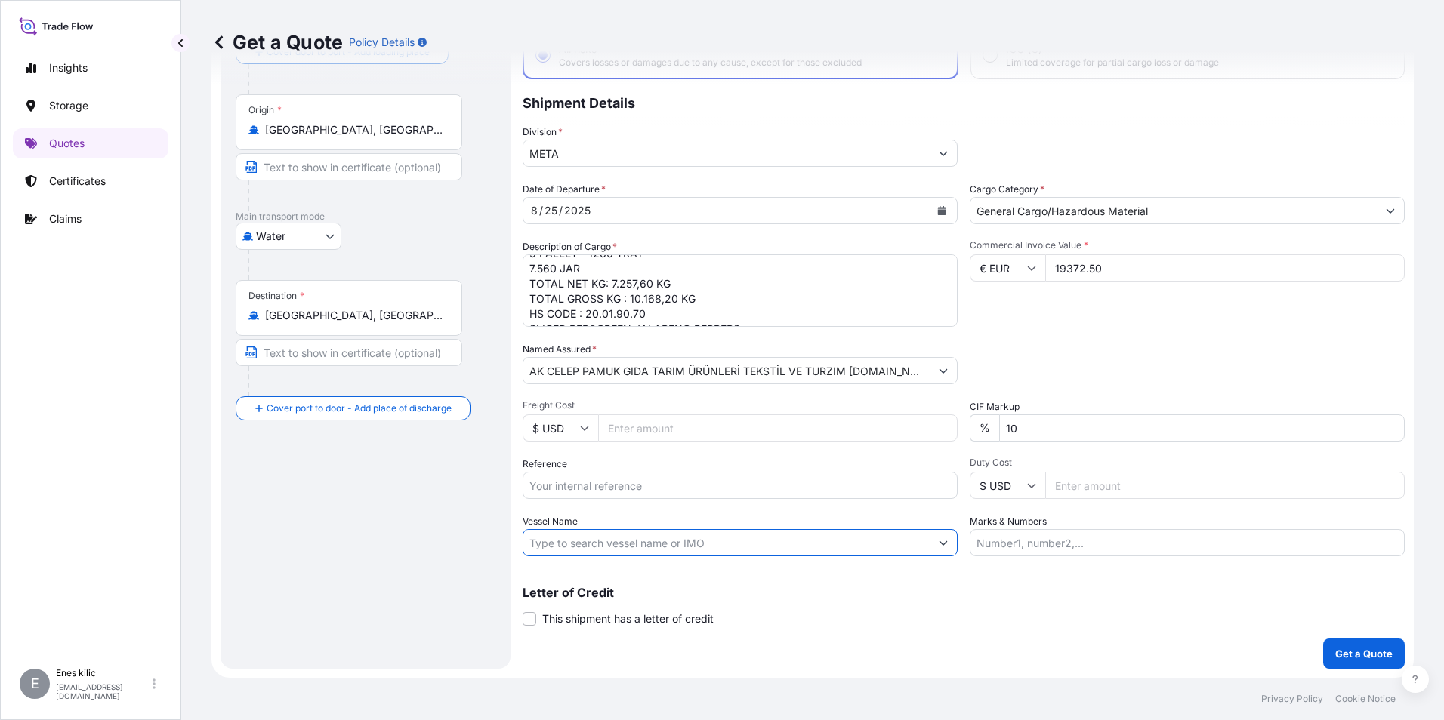
click at [632, 537] on input "Vessel Name" at bounding box center [726, 542] width 406 height 27
click at [599, 544] on input "Vessel Name" at bounding box center [726, 542] width 406 height 27
paste input "COSCO [GEOGRAPHIC_DATA]"
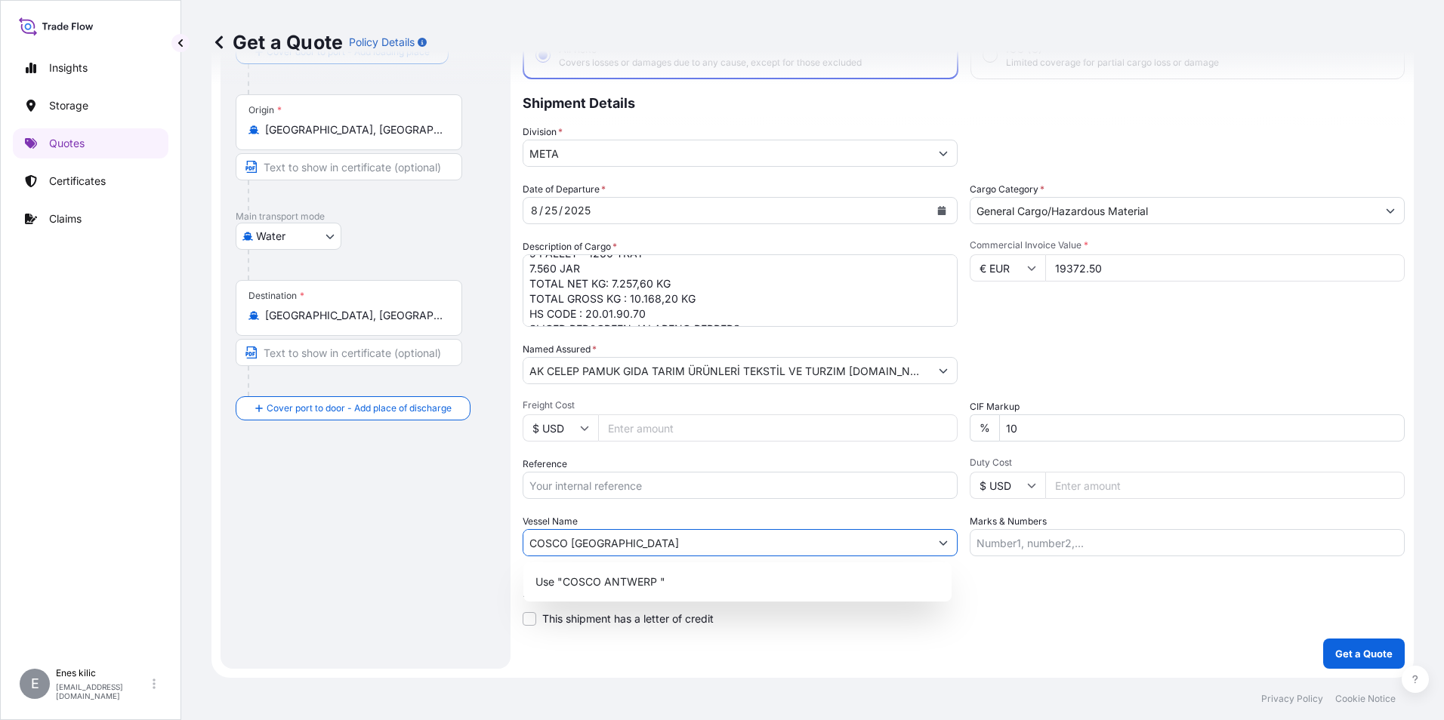
type input "COSCO [GEOGRAPHIC_DATA]"
click at [631, 514] on div "Vessel Name [PERSON_NAME][GEOGRAPHIC_DATA]" at bounding box center [739, 535] width 435 height 42
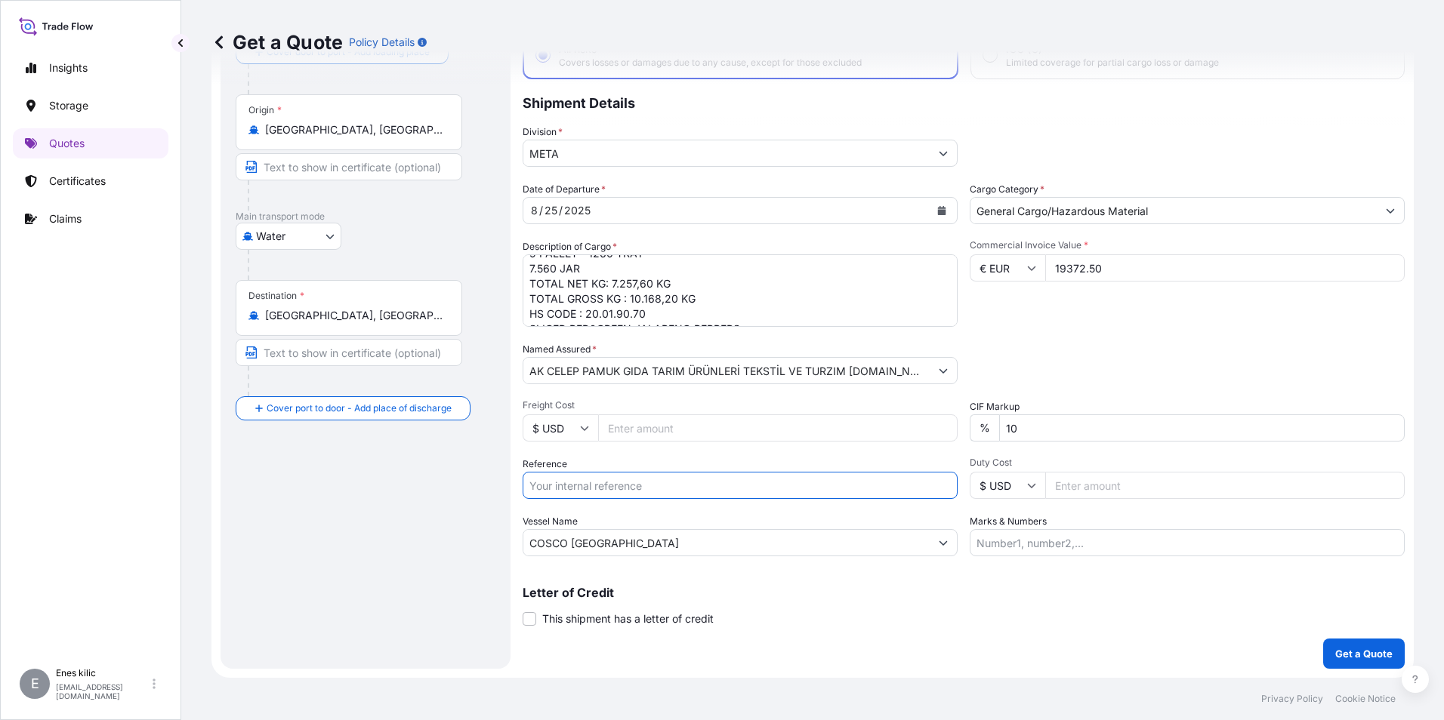
click at [622, 488] on input "Reference" at bounding box center [739, 485] width 435 height 27
click at [878, 525] on div "Vessel Name [PERSON_NAME][GEOGRAPHIC_DATA]" at bounding box center [739, 535] width 435 height 42
click at [1031, 542] on input "Marks & Numbers" at bounding box center [1186, 542] width 435 height 27
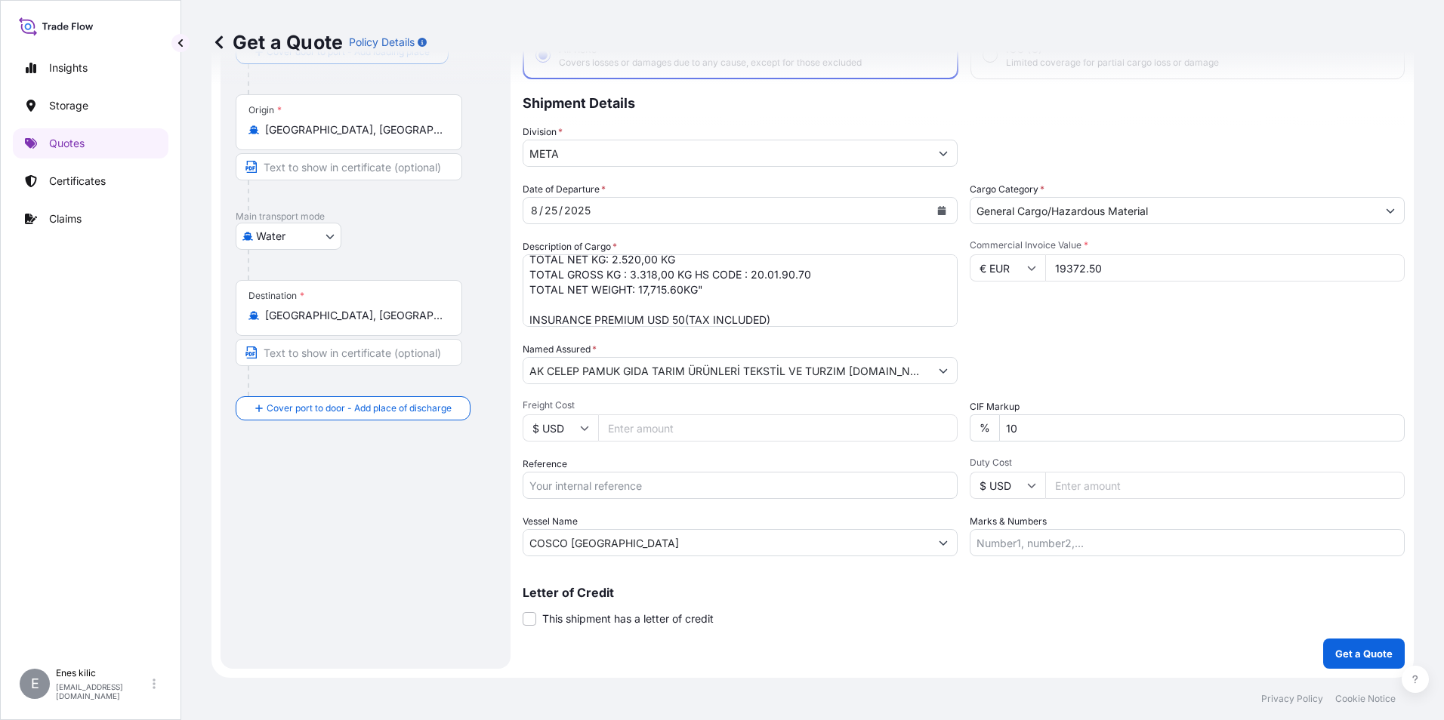
scroll to position [288, 0]
click at [1140, 545] on input "Marks & Numbers" at bounding box center [1186, 542] width 435 height 27
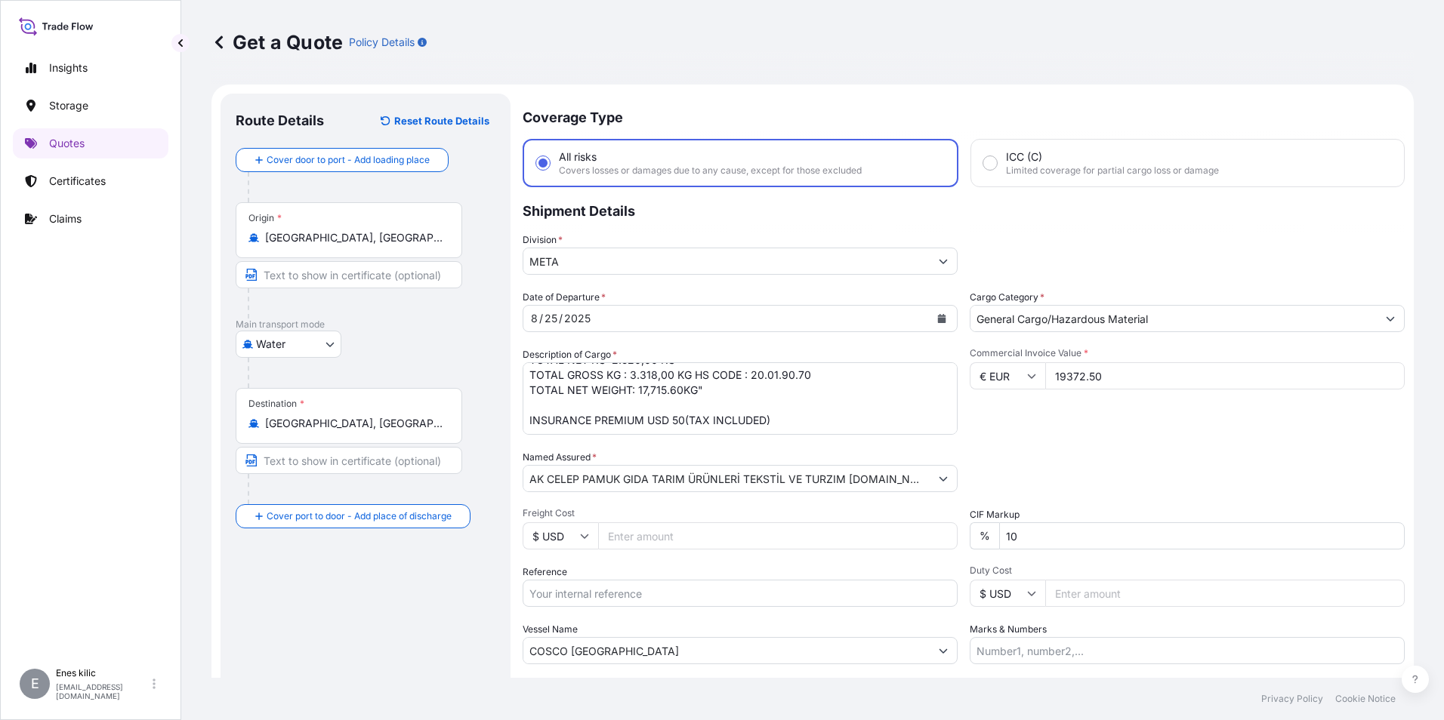
click at [701, 395] on textarea ""SLICED GREEN JALAPENO PEPPERS, A-10 9 PALLET - 441 TRAY 2.646 TIN TOTAL NET KG…" at bounding box center [739, 398] width 435 height 72
paste textarea "21 Pallete / TCKU7492475 - Gross Weight 22376.760 KGS"
type textarea ""SLICED GREEN JALAPENO PEPPERS, A-10 9 PALLET - 441 TRAY 2.646 TIN TOTAL NET KG…"
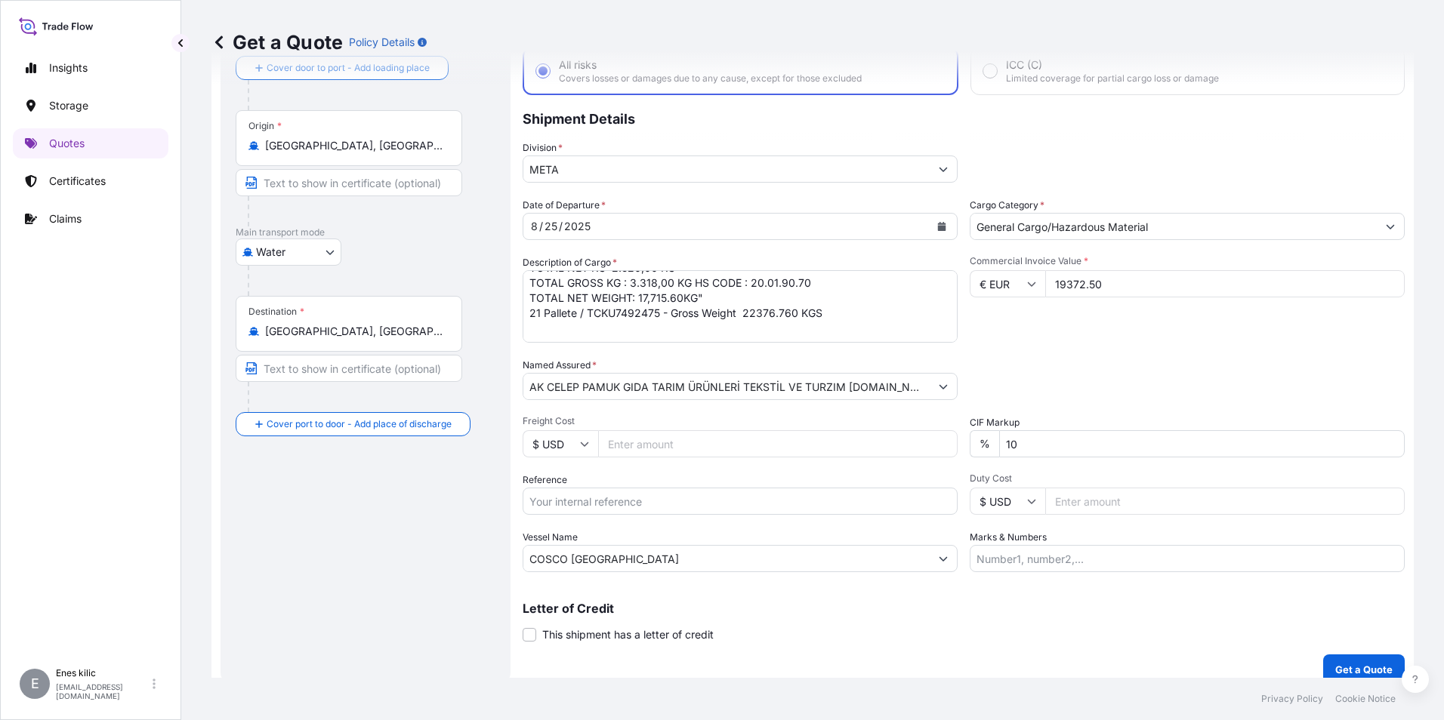
scroll to position [108, 0]
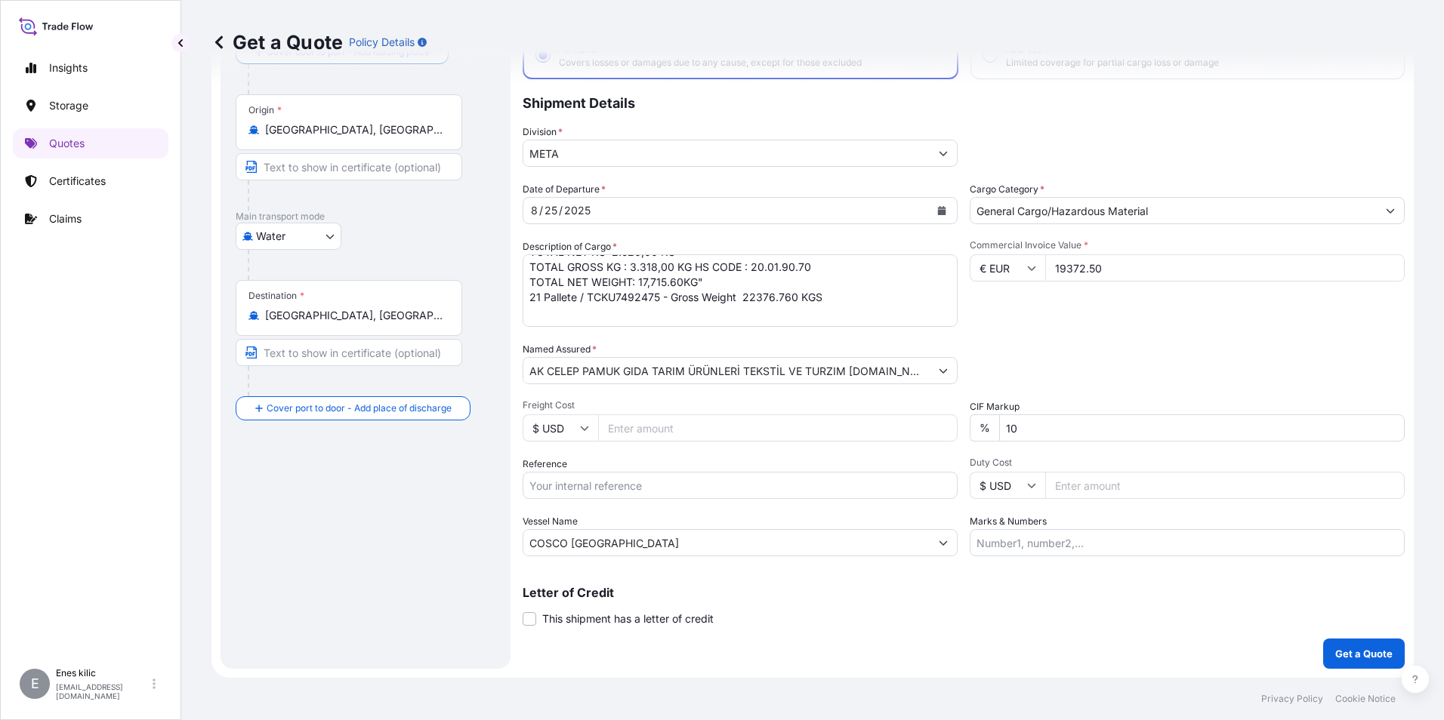
click at [844, 297] on textarea ""SLICED GREEN JALAPENO PEPPERS, A-10 9 PALLET - 441 TRAY 2.646 TIN TOTAL NET KG…" at bounding box center [739, 290] width 435 height 72
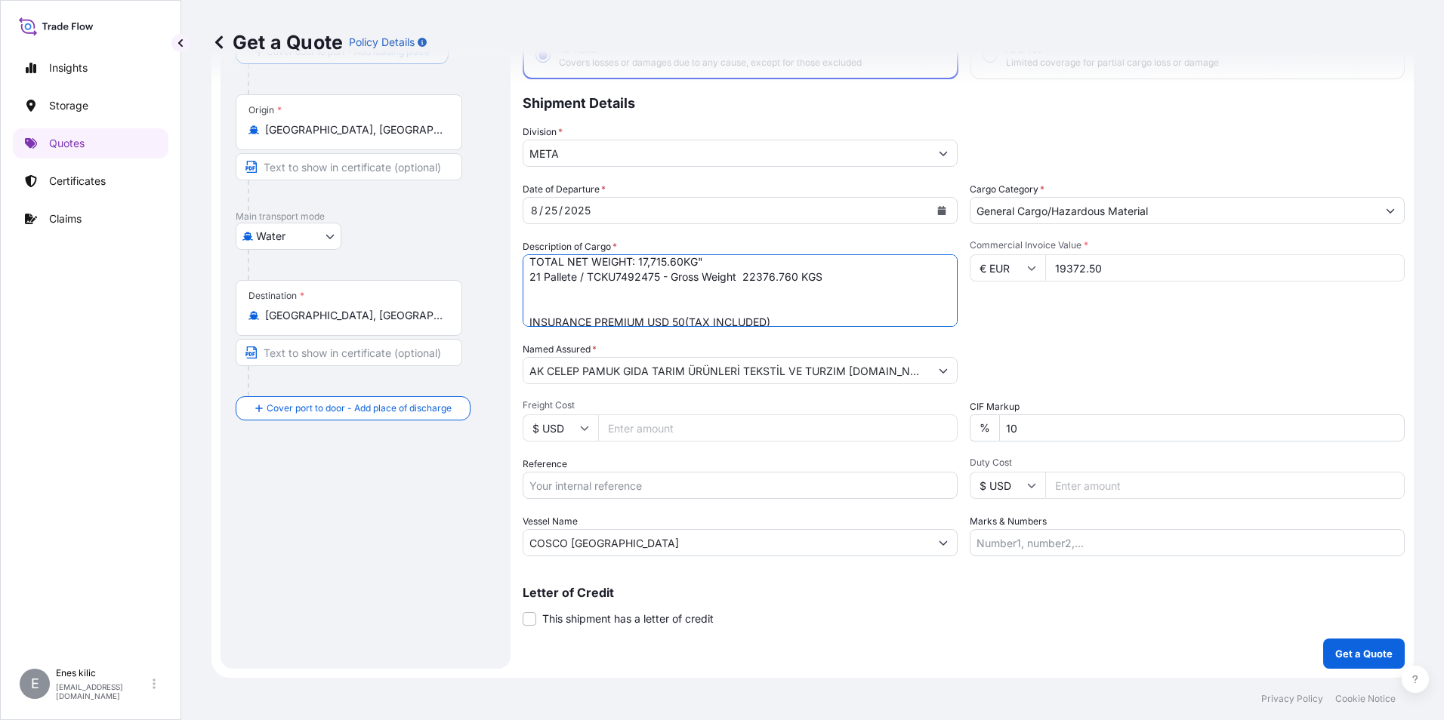
scroll to position [319, 0]
click at [1156, 356] on div "Packing Category Type to search a container mode Please select a primary mode o…" at bounding box center [1186, 363] width 435 height 42
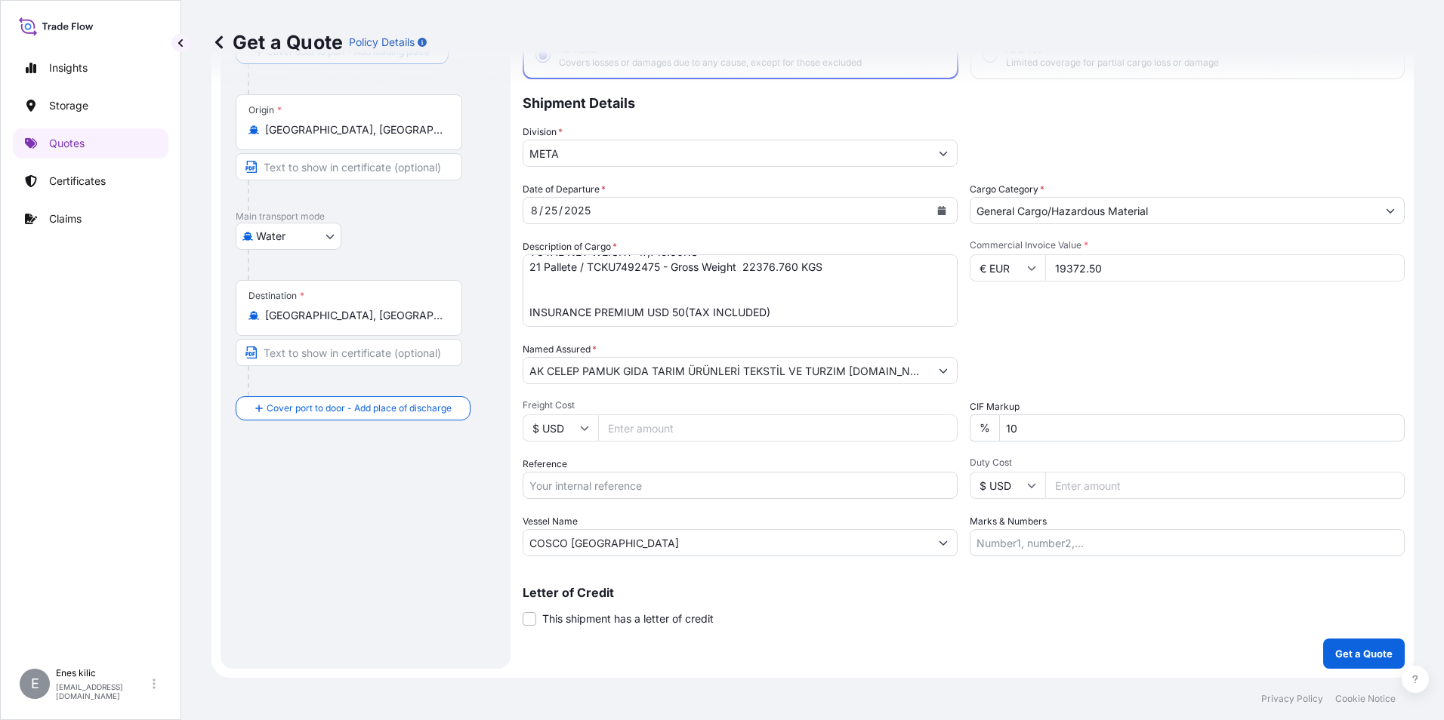
click at [573, 479] on input "Reference" at bounding box center [739, 485] width 435 height 27
click at [679, 442] on div "Date of Departure * [DATE] Cargo Category * General Cargo/Hazardous Material De…" at bounding box center [963, 369] width 882 height 374
click at [1339, 658] on p "Get a Quote" at bounding box center [1363, 653] width 57 height 15
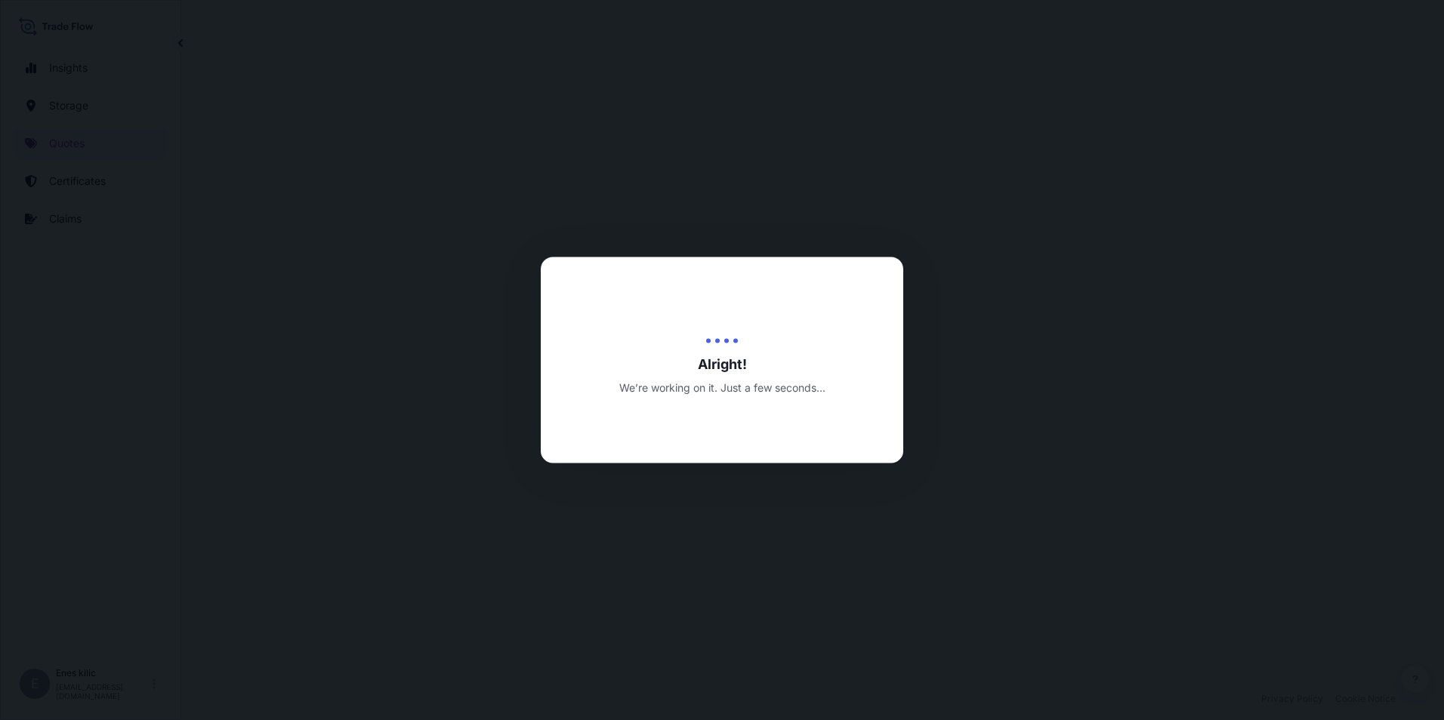
select select "Water"
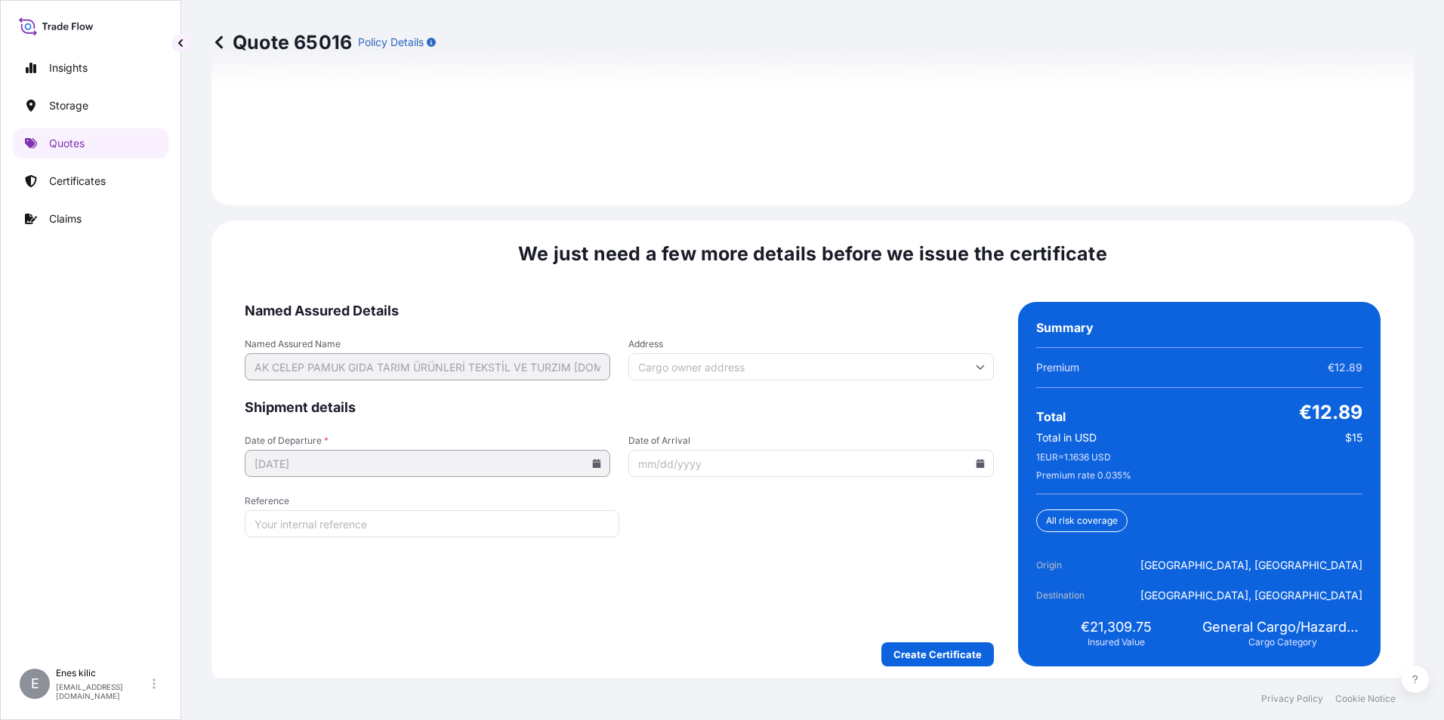
scroll to position [2205, 0]
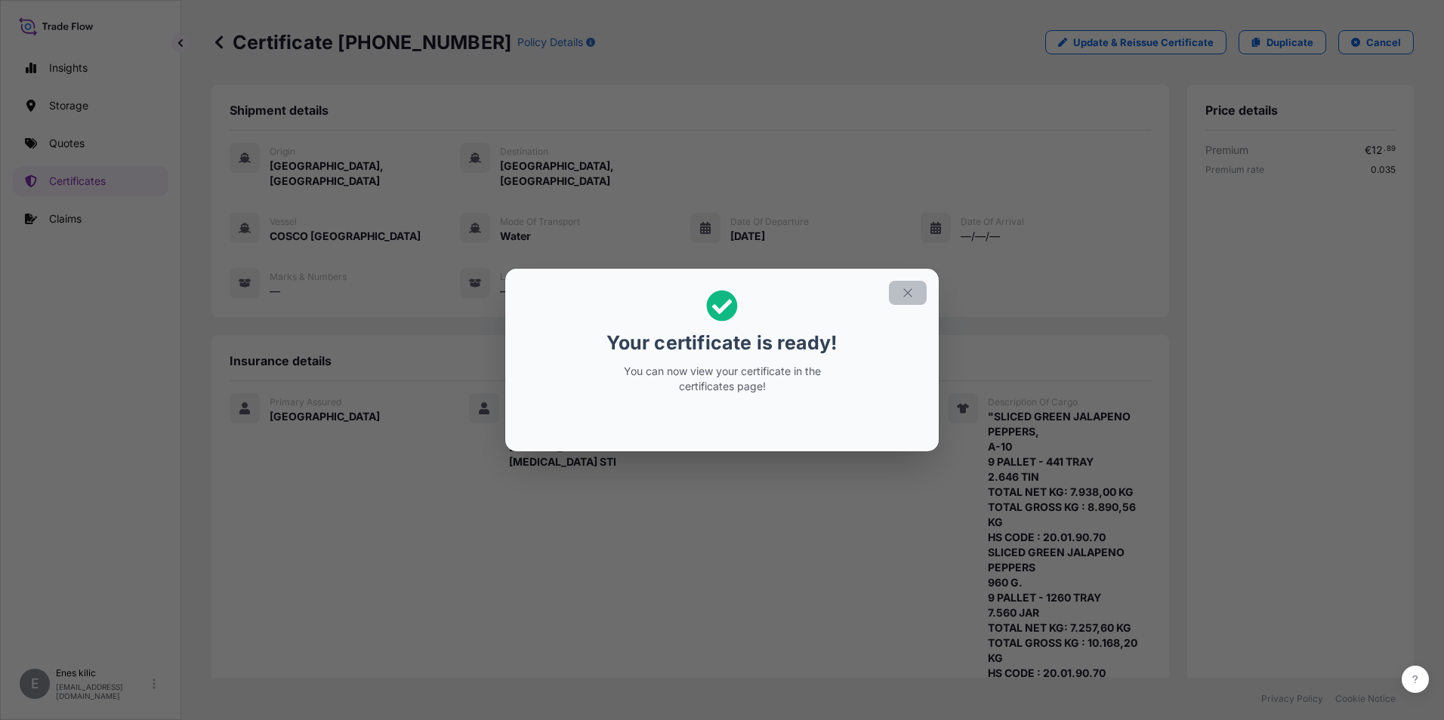
click at [902, 294] on icon "button" at bounding box center [908, 293] width 14 height 14
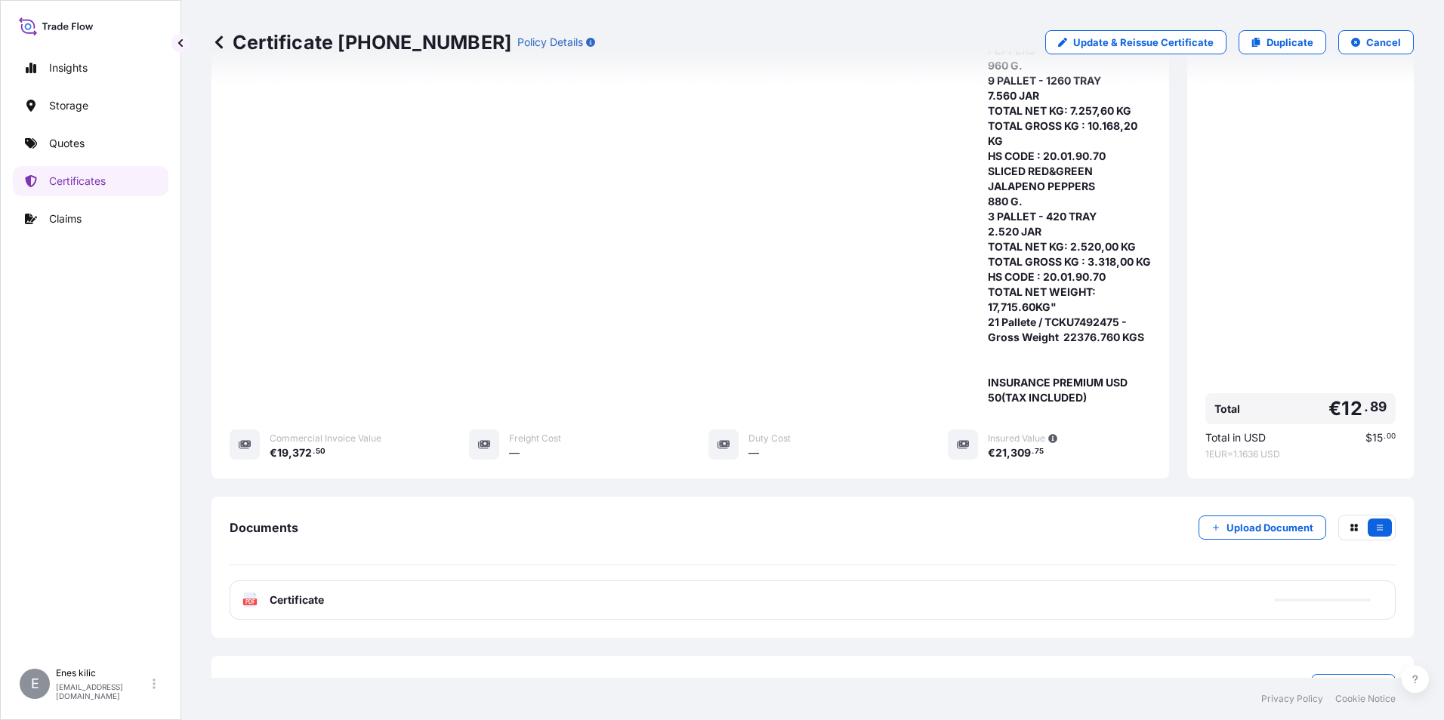
scroll to position [481, 0]
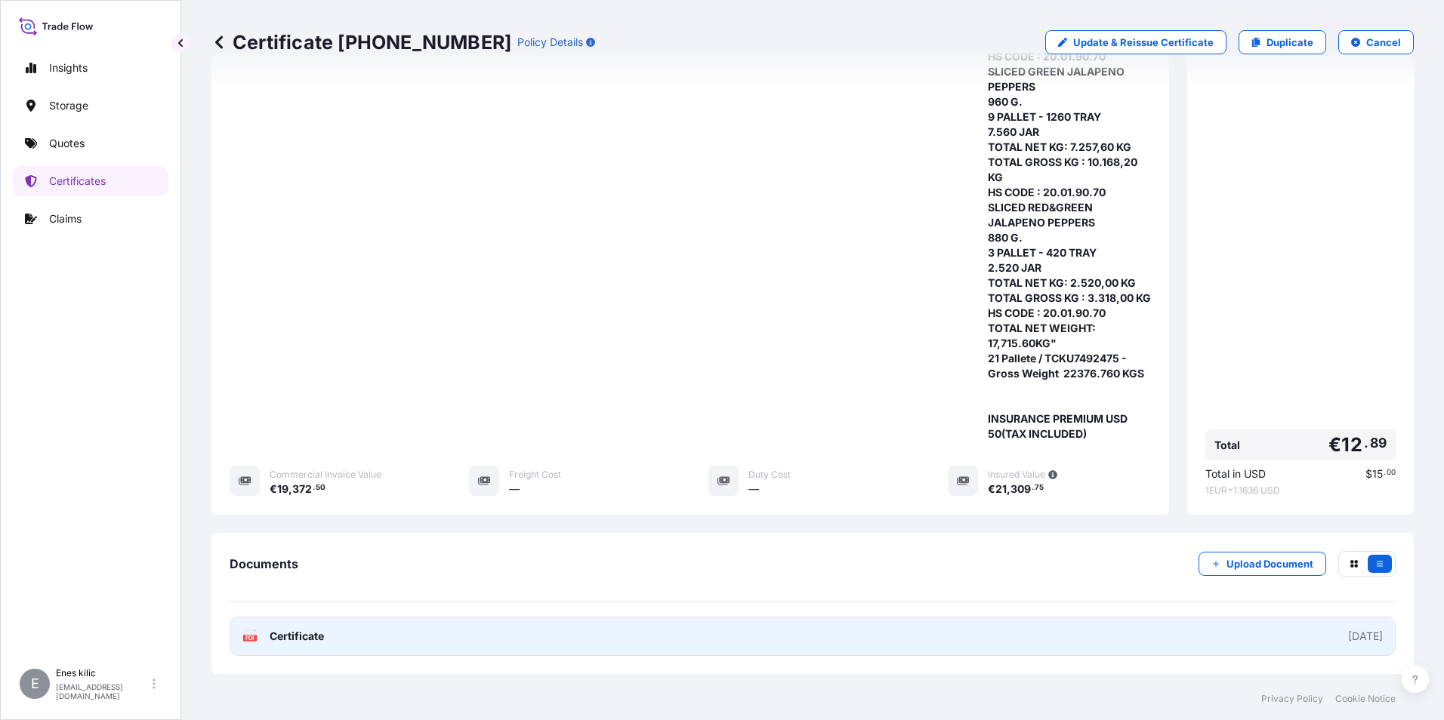
click at [296, 629] on span "Certificate" at bounding box center [297, 636] width 54 height 15
